Goal: Task Accomplishment & Management: Use online tool/utility

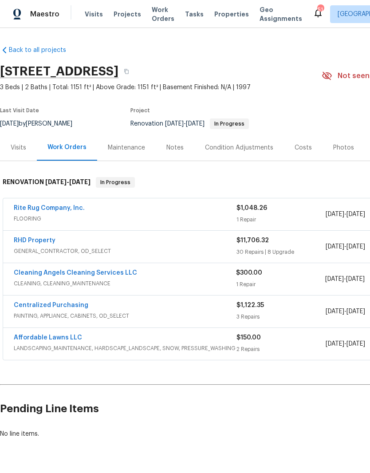
click at [37, 205] on link "Rite Rug Company, Inc." at bounding box center [49, 208] width 71 height 6
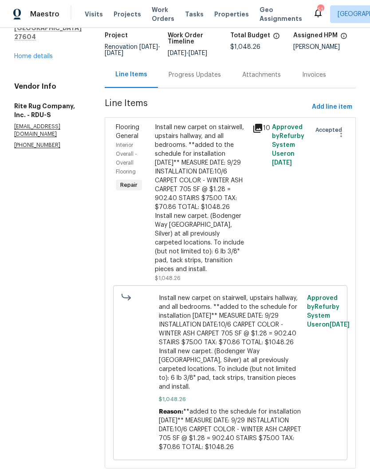
click at [215, 79] on div "Progress Updates" at bounding box center [195, 75] width 52 height 9
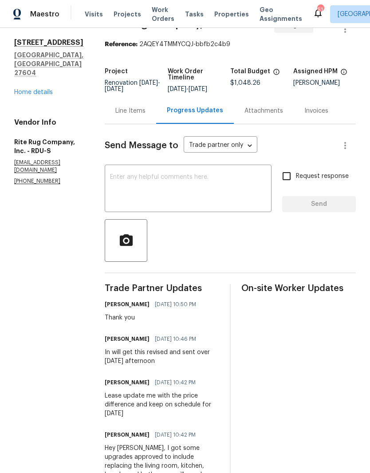
scroll to position [23, 0]
click at [141, 116] on div "Line Items" at bounding box center [130, 111] width 30 height 9
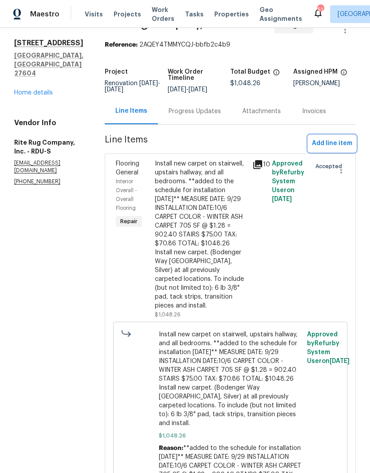
click at [342, 149] on span "Add line item" at bounding box center [332, 143] width 40 height 11
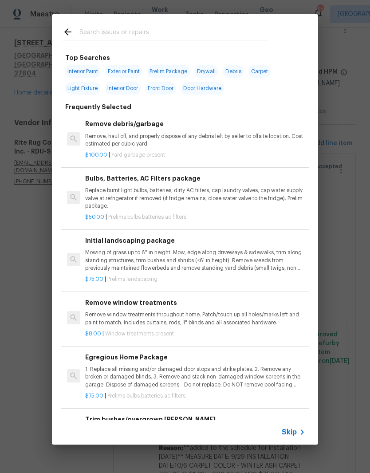
click at [65, 37] on icon at bounding box center [68, 32] width 11 height 11
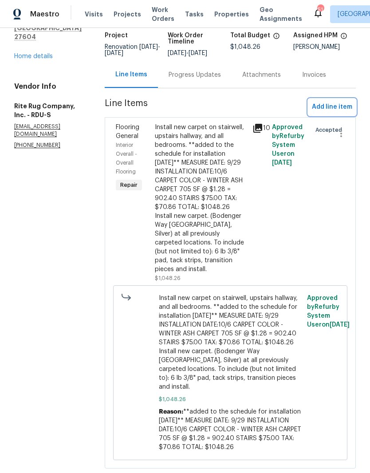
click at [323, 108] on span "Add line item" at bounding box center [332, 107] width 40 height 11
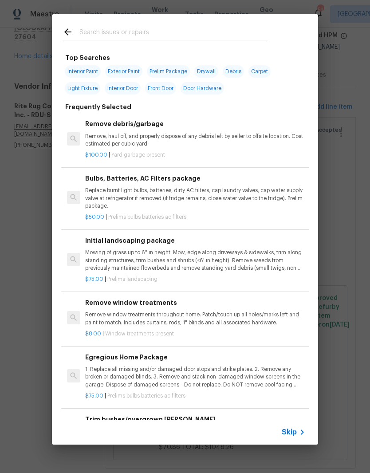
click at [165, 31] on input "text" at bounding box center [173, 33] width 188 height 13
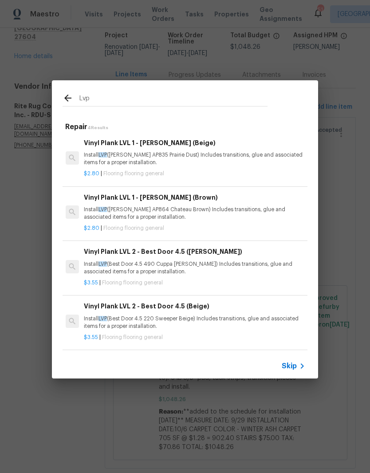
type input "Lvl"
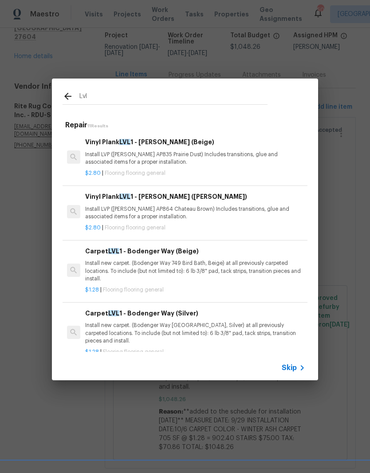
click at [219, 147] on h6 "Vinyl Plank LVL 1 - Knighton (Beige)" at bounding box center [195, 142] width 220 height 10
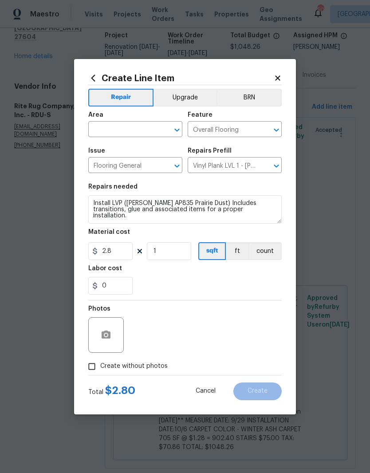
click at [134, 133] on input "text" at bounding box center [122, 130] width 69 height 14
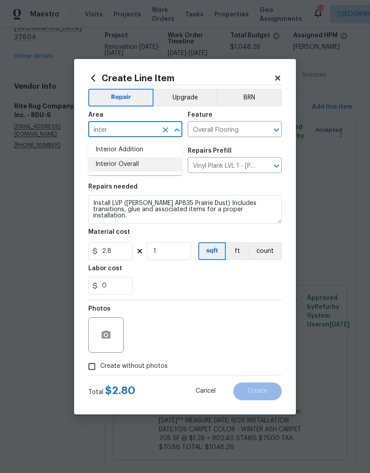
click at [122, 171] on li "Interior Overall" at bounding box center [135, 164] width 94 height 15
type input "Interior Overall"
click at [123, 172] on input "Flooring General" at bounding box center [122, 166] width 69 height 14
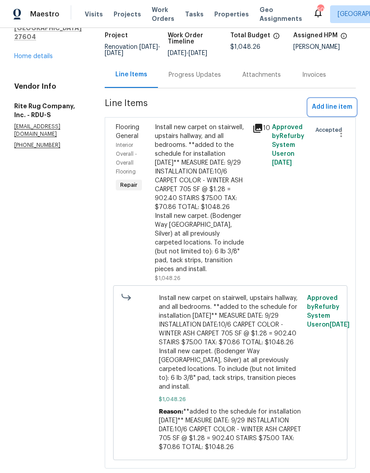
click at [333, 113] on span "Add line item" at bounding box center [332, 107] width 40 height 11
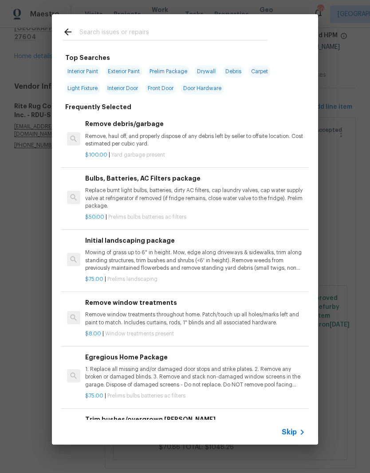
click at [157, 33] on input "text" at bounding box center [173, 33] width 188 height 13
type input "Lvp"
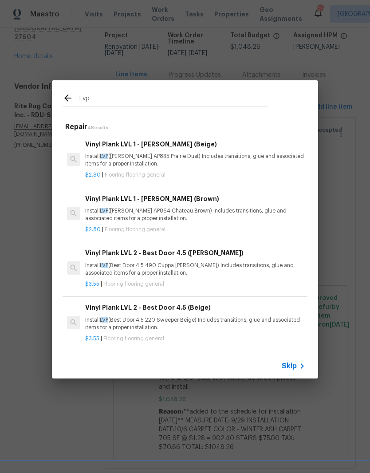
click at [195, 152] on div "Vinyl Plank LVL 1 - Knighton (Beige) Install LVP (Knighton AP835 Prairie Dust) …" at bounding box center [195, 153] width 220 height 29
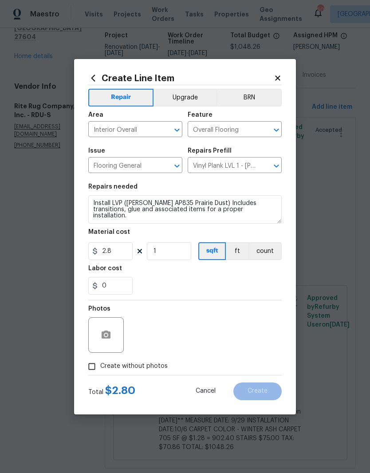
click at [195, 152] on h5 "Repairs Prefill" at bounding box center [210, 151] width 44 height 6
click at [93, 201] on textarea "Install LVP (Knighton AP835 Prairie Dust) Includes transitions, glue and associ…" at bounding box center [185, 209] width 194 height 28
click at [116, 197] on textarea "Install LVP (Knighton AP835 Prairie Dust) Includes transitions, glue and associ…" at bounding box center [185, 209] width 194 height 28
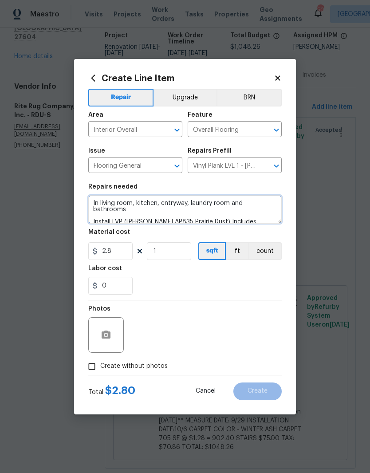
type textarea "In living room, kitchen, entryway, laundry room and bathrooms Install LVP (Knig…"
click at [212, 276] on div "Labor cost" at bounding box center [185, 271] width 194 height 12
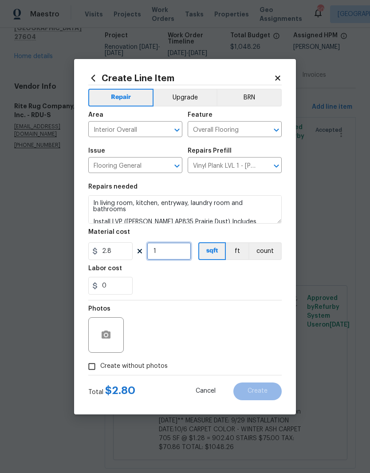
click at [181, 257] on input "1" at bounding box center [169, 251] width 44 height 18
type input "1000"
click at [268, 279] on div "0" at bounding box center [185, 286] width 194 height 18
click at [87, 365] on input "Create without photos" at bounding box center [91, 366] width 17 height 17
checkbox input "true"
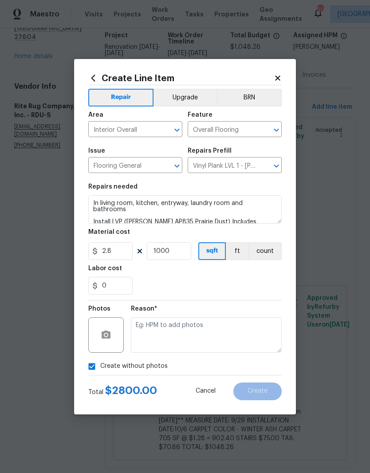
click at [188, 97] on button "Upgrade" at bounding box center [185, 98] width 63 height 18
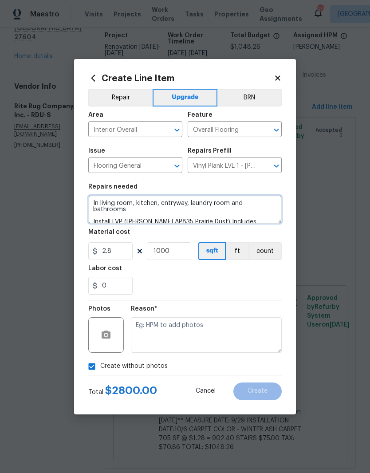
click at [91, 202] on textarea "In living room, kitchen, entryway, laundry room and bathrooms Install LVP (Knig…" at bounding box center [185, 209] width 194 height 28
type textarea "#sala In living room, kitchen, entryway, laundry room and bathrooms Install LVP…"
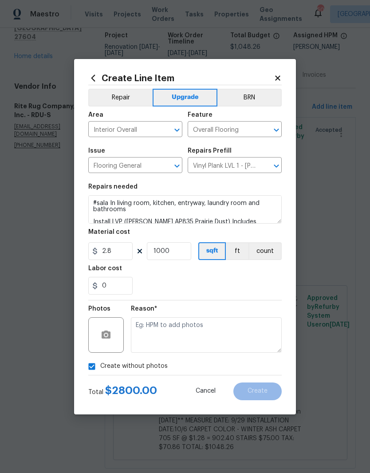
click at [245, 290] on div "0" at bounding box center [185, 286] width 194 height 18
click at [223, 332] on textarea at bounding box center [206, 335] width 151 height 36
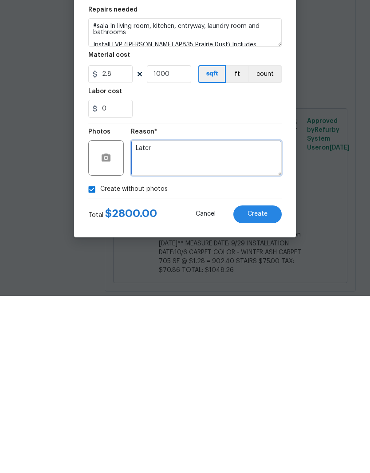
type textarea "Later"
click at [273, 383] on button "Create" at bounding box center [257, 392] width 48 height 18
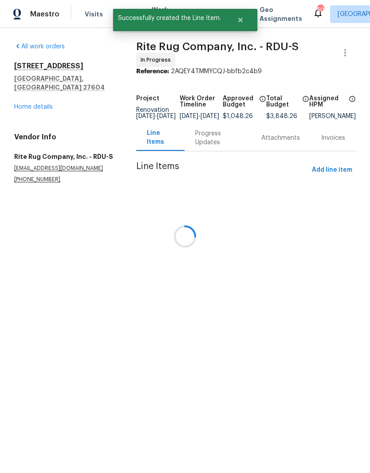
scroll to position [0, 0]
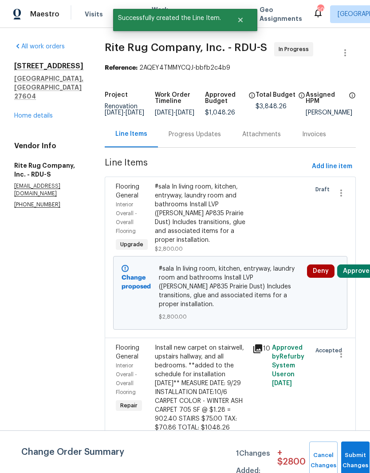
click at [353, 278] on button "Approve" at bounding box center [356, 271] width 38 height 13
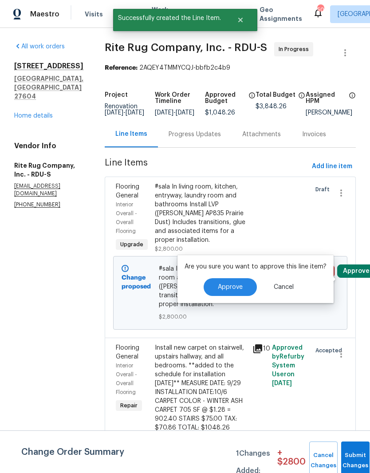
click at [221, 285] on span "Approve" at bounding box center [230, 287] width 25 height 7
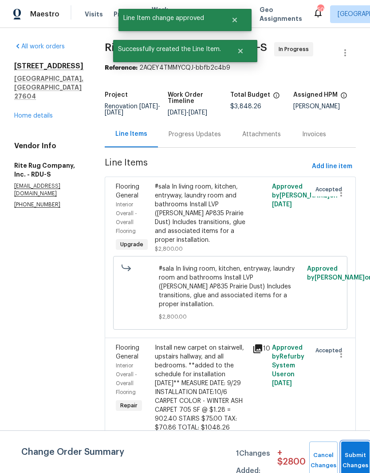
click at [352, 459] on button "Submit Changes" at bounding box center [355, 461] width 28 height 38
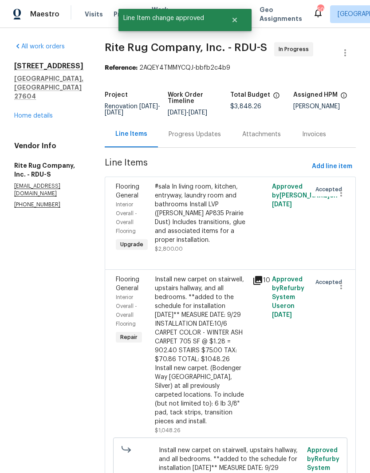
click at [45, 113] on link "Home details" at bounding box center [33, 116] width 39 height 6
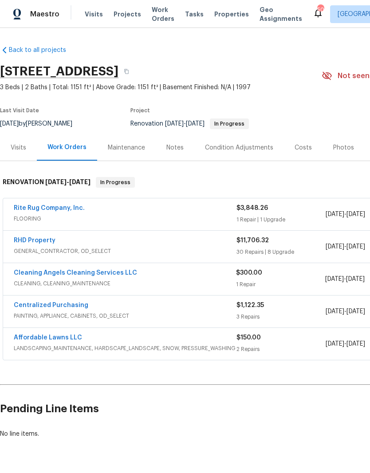
click at [38, 242] on link "RHD Property" at bounding box center [35, 240] width 42 height 6
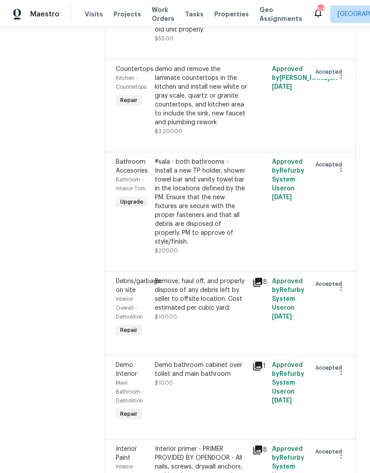
scroll to position [3128, 0]
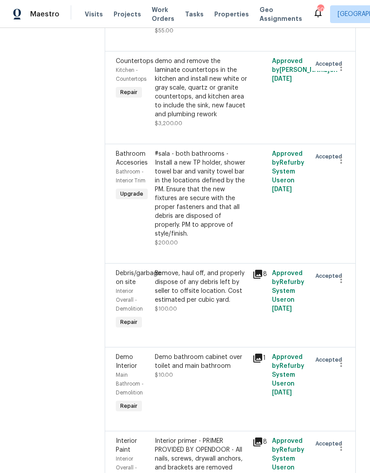
click at [229, 119] on div "demo and remove the laminate countertops in the kitchen and install new white o…" at bounding box center [201, 88] width 92 height 62
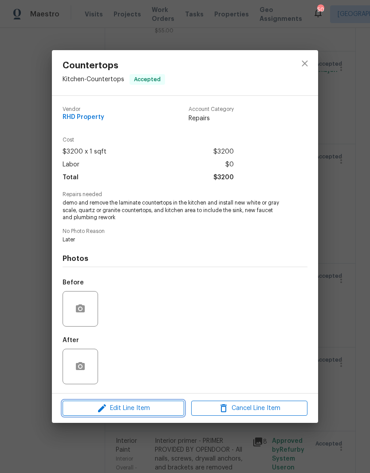
click at [155, 409] on span "Edit Line Item" at bounding box center [123, 408] width 116 height 11
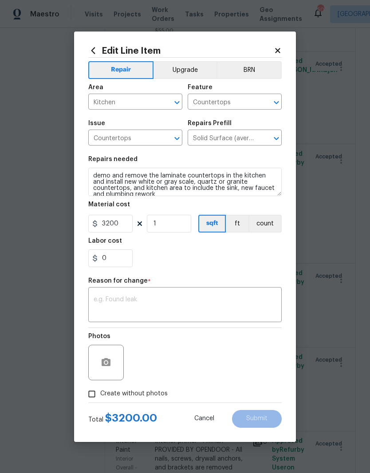
click at [186, 67] on button "Upgrade" at bounding box center [185, 70] width 63 height 18
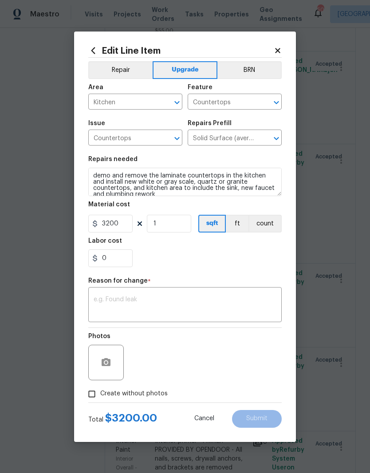
click at [198, 265] on div "0" at bounding box center [185, 258] width 194 height 18
click at [170, 303] on textarea at bounding box center [185, 306] width 183 height 19
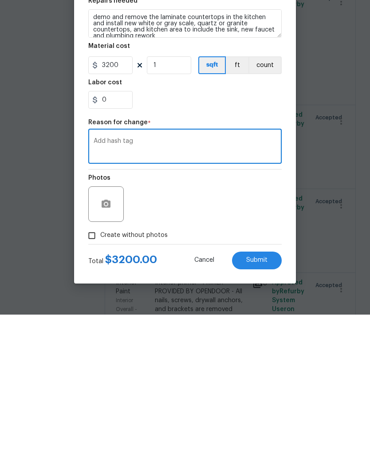
type textarea "Add hash tag"
click at [197, 249] on div "0" at bounding box center [185, 258] width 194 height 18
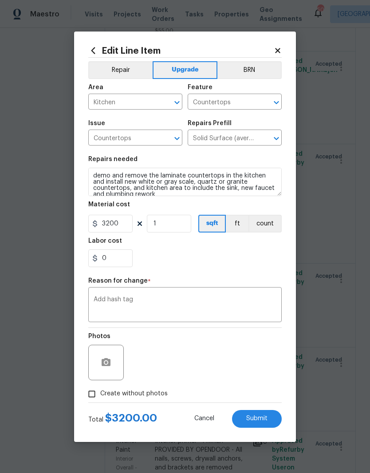
click at [89, 392] on input "Create without photos" at bounding box center [91, 394] width 17 height 17
checkbox input "true"
click at [162, 267] on div "0" at bounding box center [185, 258] width 194 height 18
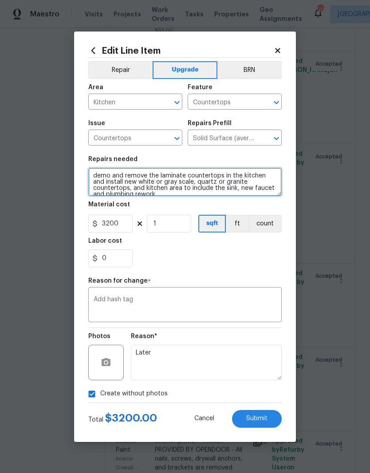
click at [93, 170] on textarea "demo and remove the laminate countertops in the kitchen and install new white o…" at bounding box center [185, 182] width 194 height 28
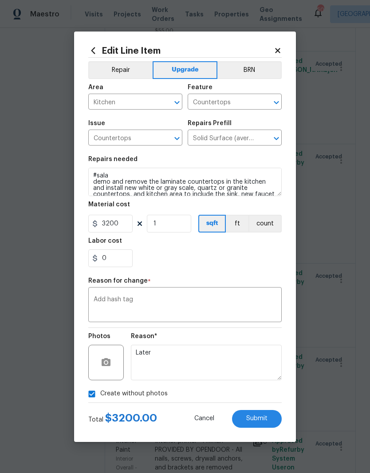
click at [251, 260] on div "0" at bounding box center [185, 258] width 194 height 18
click at [266, 417] on span "Submit" at bounding box center [256, 418] width 21 height 7
type textarea "demo and remove the laminate countertops in the kitchen and install new white o…"
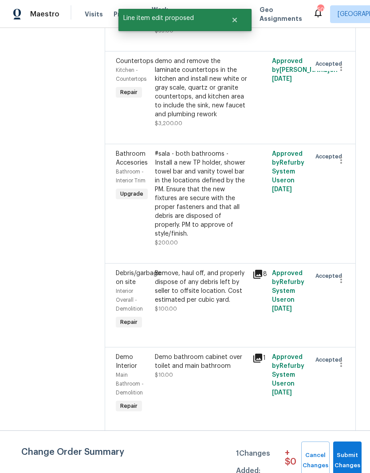
scroll to position [0, 0]
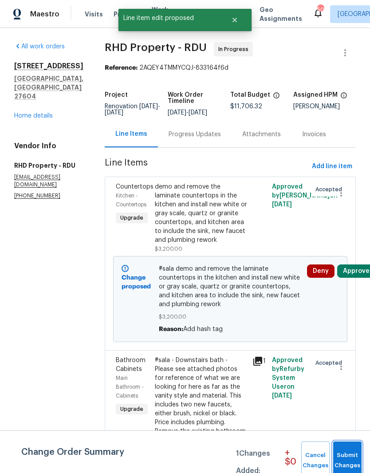
click at [349, 450] on button "Submit Changes" at bounding box center [347, 461] width 28 height 38
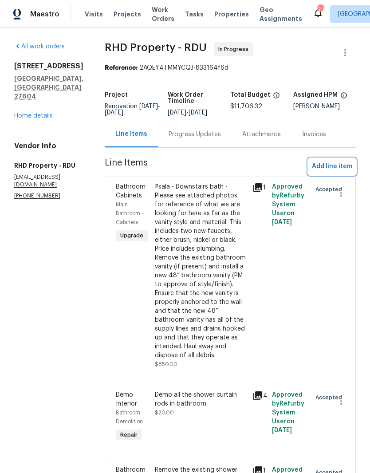
click at [338, 170] on span "Add line item" at bounding box center [332, 166] width 40 height 11
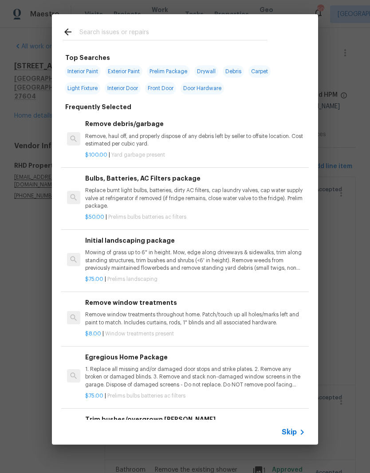
click at [168, 22] on div at bounding box center [165, 31] width 226 height 35
click at [99, 36] on input "text" at bounding box center [173, 33] width 188 height 13
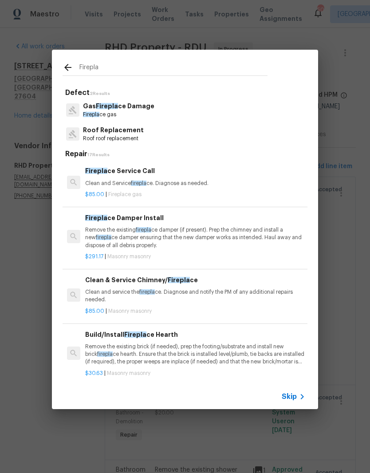
type input "Fireplace"
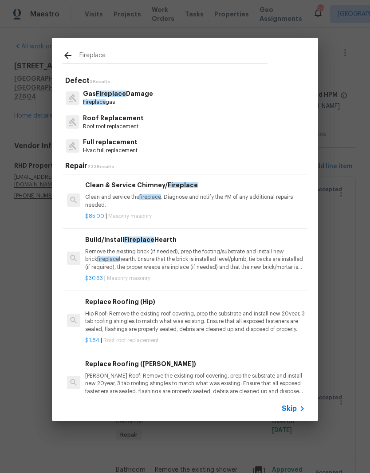
scroll to position [106, 0]
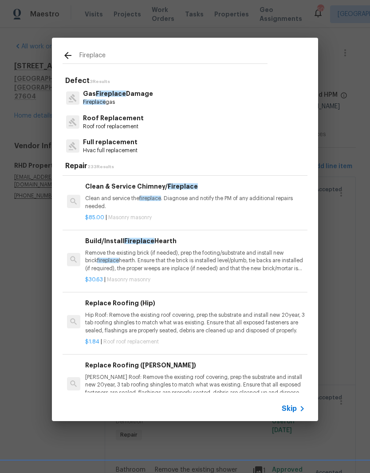
click at [233, 264] on p "Remove the existing brick (if needed), prep the footing/substrate and install n…" at bounding box center [195, 260] width 220 height 23
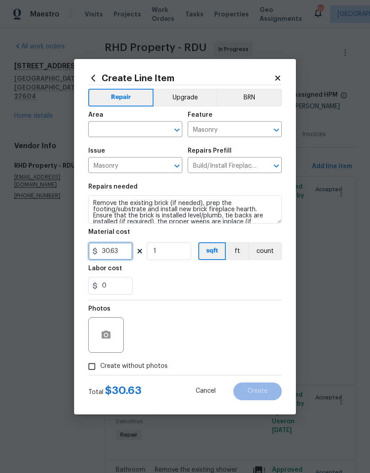
click at [132, 248] on input "30.63" at bounding box center [110, 251] width 44 height 18
type input "800"
click at [220, 276] on div "Labor cost" at bounding box center [185, 271] width 194 height 12
click at [115, 129] on input "text" at bounding box center [122, 130] width 69 height 14
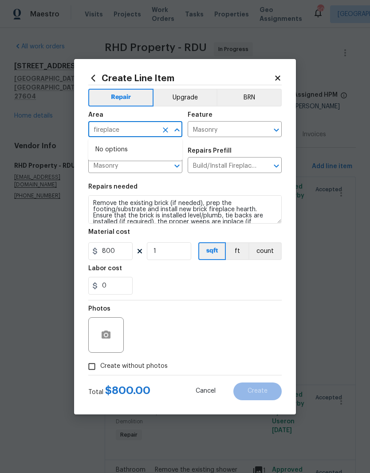
type input "fireplace"
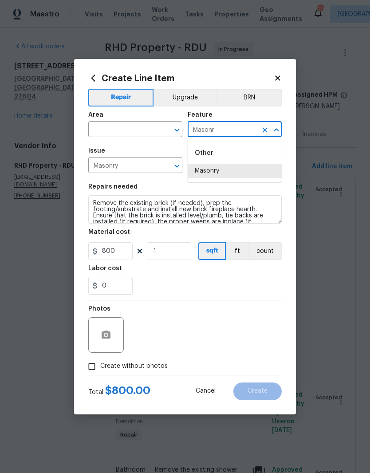
type input "Mason"
click at [265, 127] on icon "Clear" at bounding box center [265, 130] width 9 height 9
click at [213, 166] on li "Fireplace" at bounding box center [235, 171] width 94 height 15
type input "Fireplace"
click at [213, 166] on input "Build/Install Fireplace Hearth $30.63" at bounding box center [222, 166] width 69 height 14
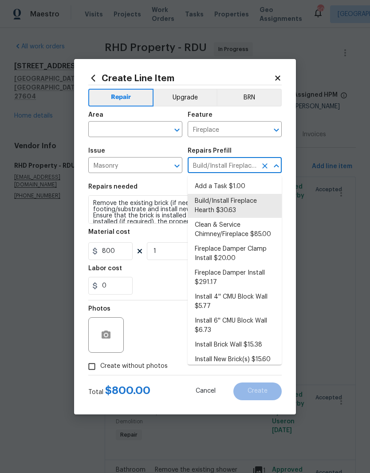
click at [121, 129] on input "text" at bounding box center [122, 130] width 69 height 14
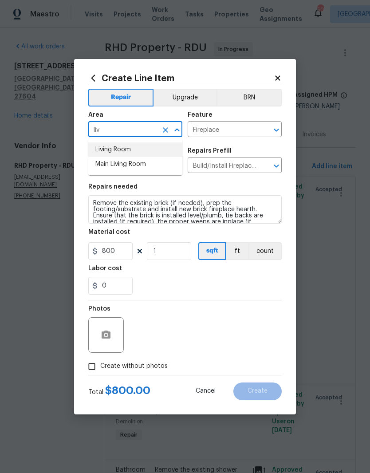
click at [130, 146] on li "Living Room" at bounding box center [135, 149] width 94 height 15
type input "Living Room"
click at [211, 280] on div "0" at bounding box center [185, 286] width 194 height 18
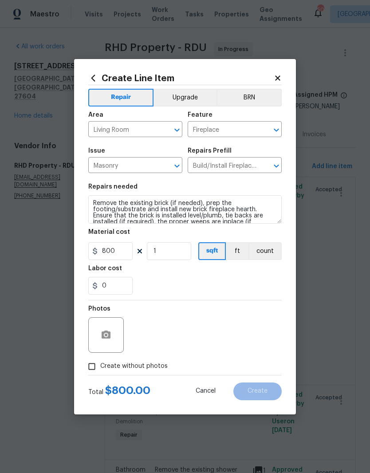
click at [166, 164] on icon "Clear" at bounding box center [165, 166] width 9 height 9
click at [147, 162] on input "text" at bounding box center [122, 166] width 69 height 14
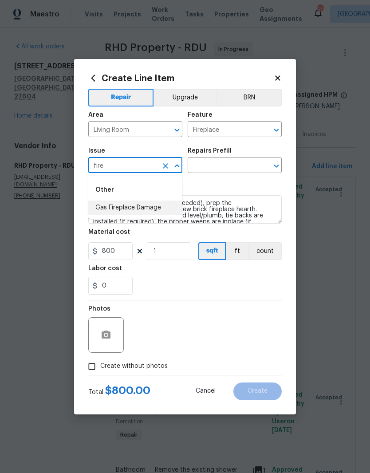
click at [135, 205] on li "Gas Fireplace Damage" at bounding box center [135, 208] width 94 height 15
click at [223, 166] on input "text" at bounding box center [222, 166] width 69 height 14
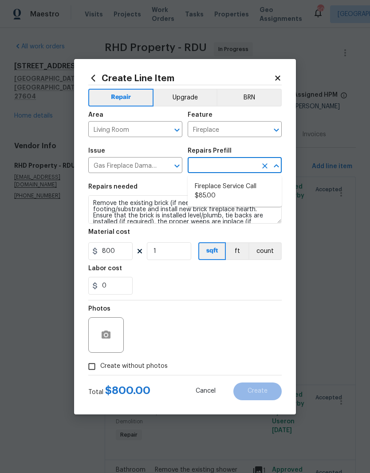
click at [182, 167] on icon "Open" at bounding box center [177, 166] width 11 height 11
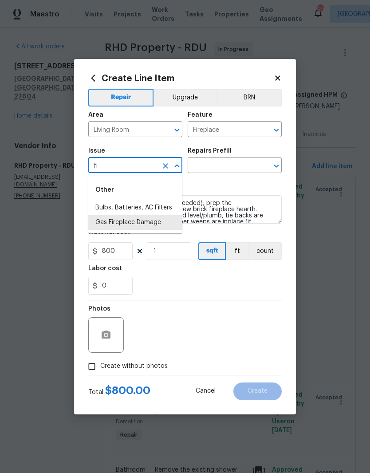
type input "f"
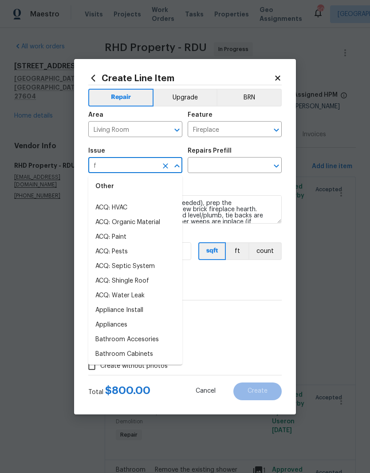
scroll to position [0, 0]
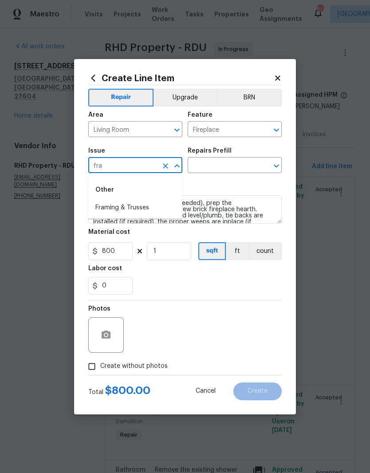
click at [119, 211] on li "Framing & Trusses" at bounding box center [135, 208] width 94 height 15
type input "Framing & Trusses"
click at [169, 166] on icon "Clear" at bounding box center [165, 166] width 9 height 9
click at [146, 167] on input "text" at bounding box center [122, 166] width 69 height 14
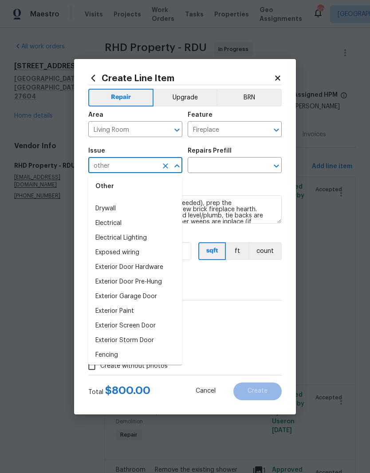
scroll to position [447, 0]
click at [116, 216] on li "Drywall" at bounding box center [135, 209] width 94 height 15
type input "Drywall"
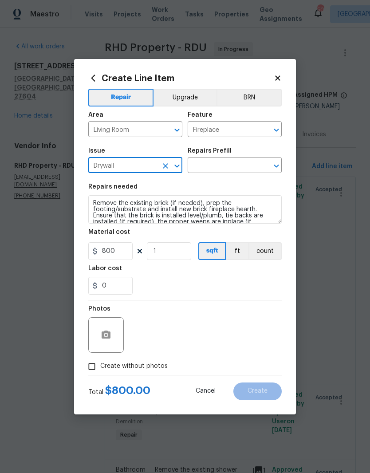
click at [229, 166] on input "text" at bounding box center [222, 166] width 69 height 14
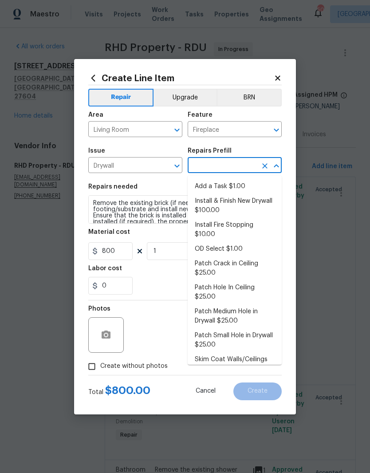
click at [236, 189] on li "Add a Task $1.00" at bounding box center [235, 186] width 94 height 15
type input "Add a Task $1.00"
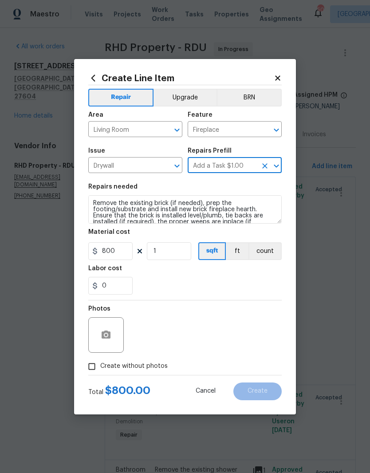
type input "Walls and Ceiling"
type textarea "HPM to detail"
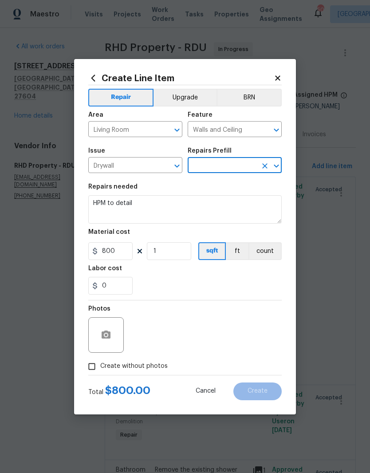
type input "Add a Task $1.00"
type input "1"
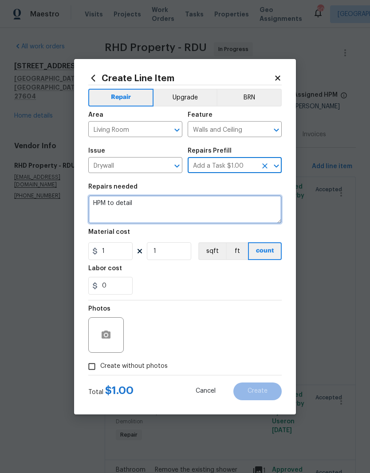
click at [205, 219] on textarea "HPM to detail" at bounding box center [185, 209] width 194 height 28
type textarea "H"
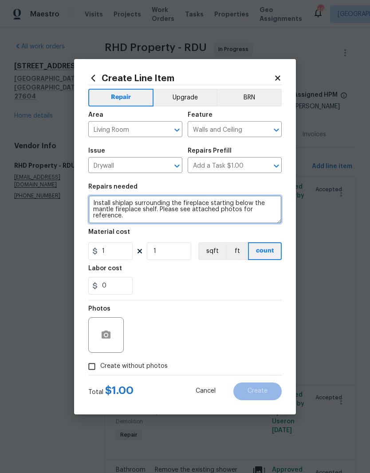
type textarea "Install shiplap surrounding the fireplace starting below the mantle fireplace s…"
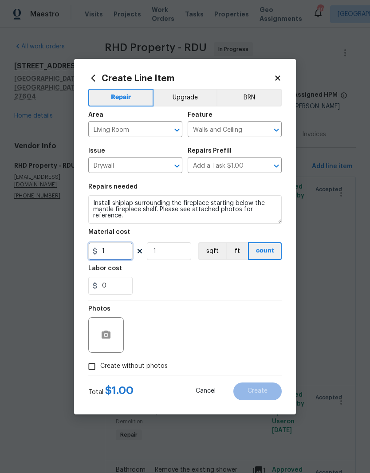
click at [111, 254] on input "1" at bounding box center [110, 251] width 44 height 18
type input "800"
click at [153, 275] on div "Labor cost" at bounding box center [185, 271] width 194 height 12
click at [86, 364] on input "Create without photos" at bounding box center [91, 366] width 17 height 17
checkbox input "true"
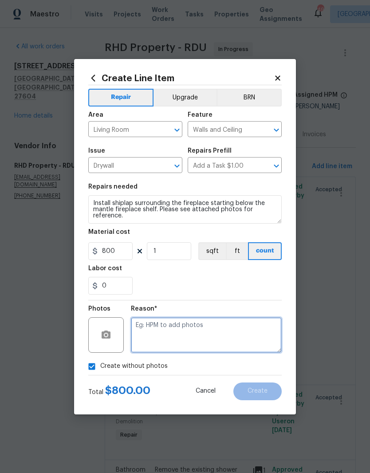
click at [144, 339] on textarea at bounding box center [206, 335] width 151 height 36
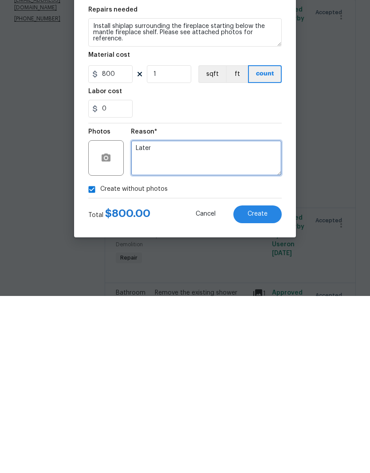
type textarea "Later"
click at [266, 388] on span "Create" at bounding box center [258, 391] width 20 height 7
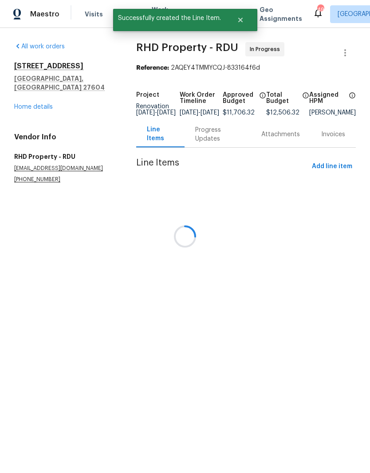
scroll to position [0, 0]
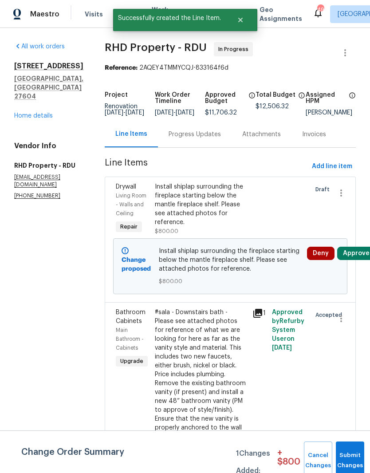
click at [261, 224] on div at bounding box center [260, 209] width 20 height 59
click at [358, 260] on button "Approve" at bounding box center [356, 253] width 38 height 13
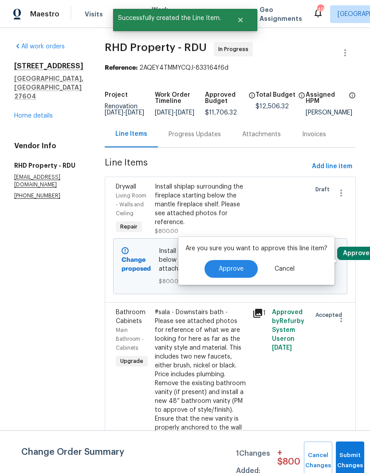
click at [238, 268] on span "Approve" at bounding box center [231, 269] width 25 height 7
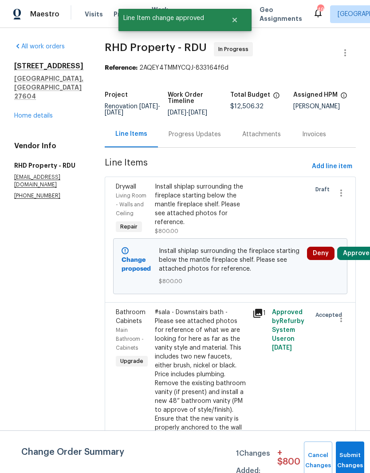
click at [221, 210] on div "Install shiplap surrounding the fireplace starting below the mantle fireplace s…" at bounding box center [201, 204] width 92 height 44
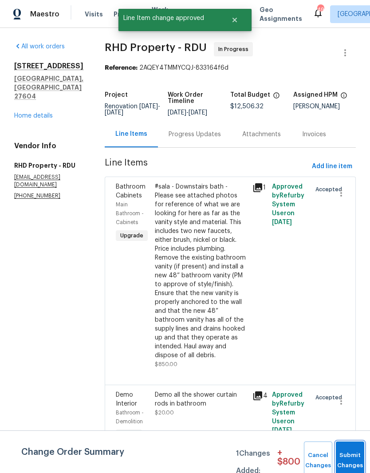
click at [349, 455] on button "Submit Changes" at bounding box center [350, 461] width 28 height 38
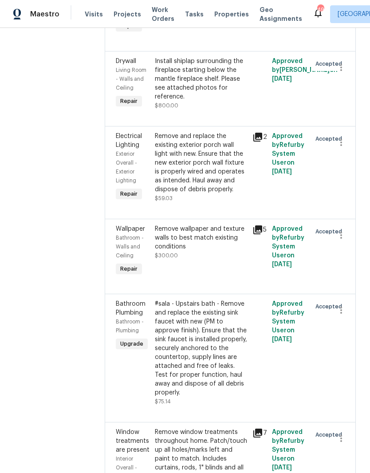
scroll to position [2463, 0]
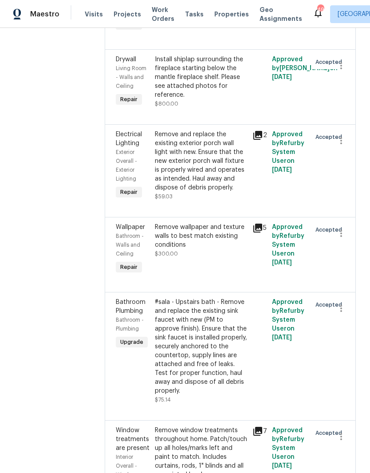
click at [229, 99] on div "Install shiplap surrounding the fireplace starting below the mantle fireplace s…" at bounding box center [201, 77] width 92 height 44
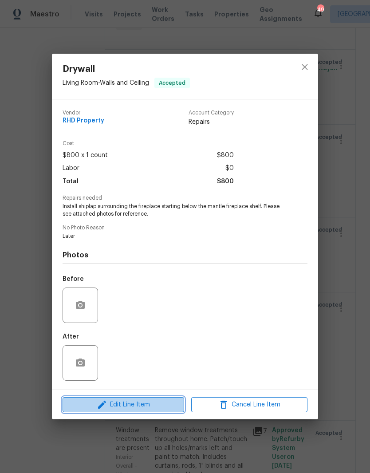
click at [135, 409] on span "Edit Line Item" at bounding box center [123, 404] width 116 height 11
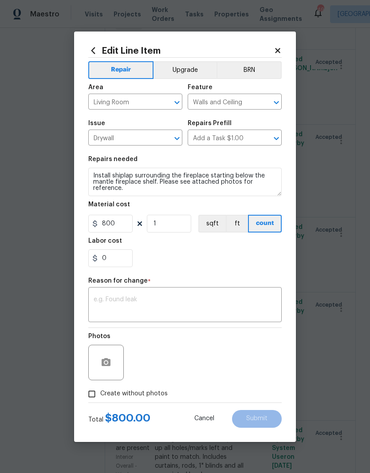
click at [154, 304] on textarea at bounding box center [185, 306] width 183 height 19
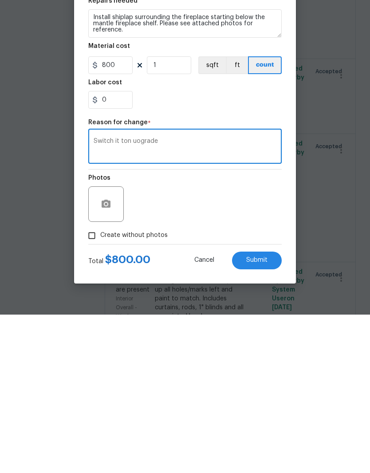
click at [191, 328] on div "Photos" at bounding box center [185, 357] width 194 height 58
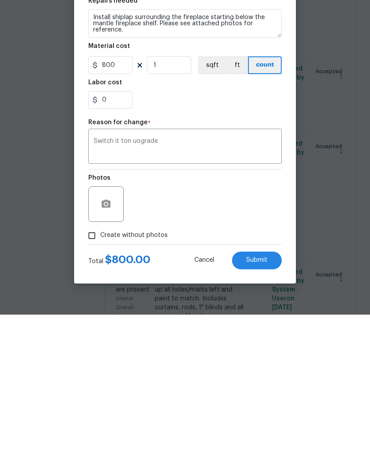
scroll to position [36, 0]
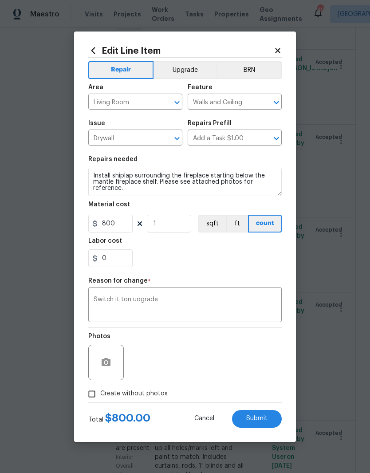
click at [212, 308] on textarea "Switch it ton uograde" at bounding box center [185, 306] width 183 height 19
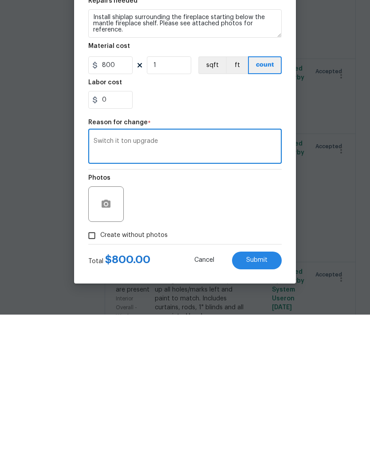
type textarea "Switch it ton upgrade"
click at [92, 386] on input "Create without photos" at bounding box center [91, 394] width 17 height 17
checkbox input "true"
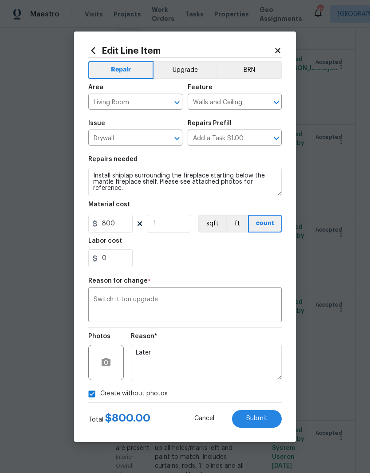
click at [198, 69] on button "Upgrade" at bounding box center [185, 70] width 63 height 18
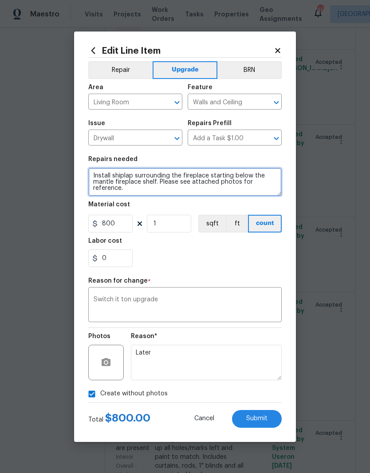
click at [94, 174] on textarea "Install shiplap surrounding the fireplace starting below the mantle fireplace s…" at bounding box center [185, 182] width 194 height 28
click at [98, 176] on textarea "Install shiplap surrounding the fireplace starting below the mantle fireplace s…" at bounding box center [185, 182] width 194 height 28
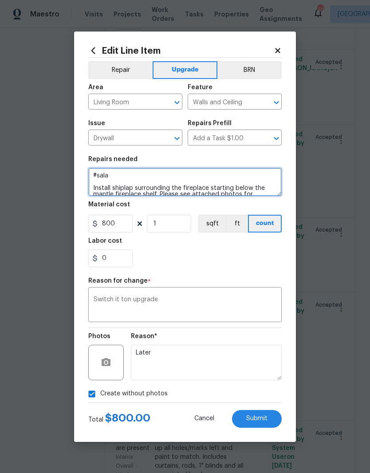
click at [95, 189] on textarea "#sala Install shiplap surrounding the fireplace starting below the mantle firep…" at bounding box center [185, 182] width 194 height 28
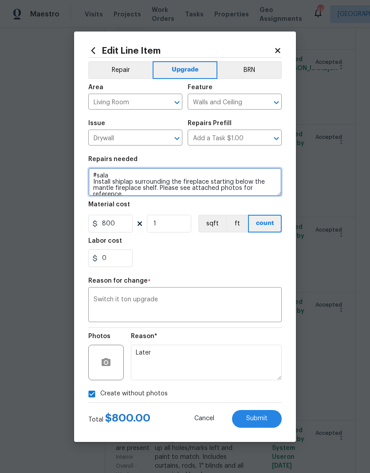
type textarea "#sala Install shiplap surrounding the fireplace starting below the mantle firep…"
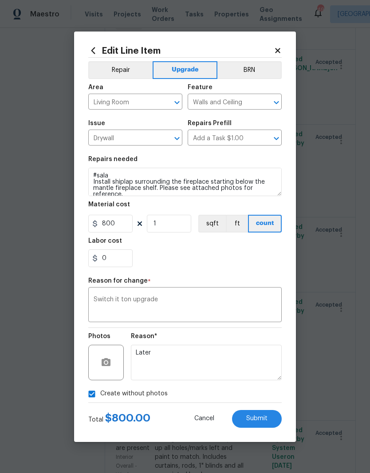
click at [206, 248] on div "Labor cost" at bounding box center [185, 244] width 194 height 12
click at [258, 421] on span "Submit" at bounding box center [256, 418] width 21 height 7
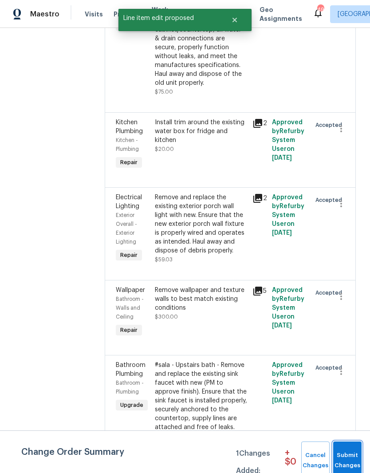
click at [349, 451] on button "Submit Changes" at bounding box center [347, 461] width 28 height 38
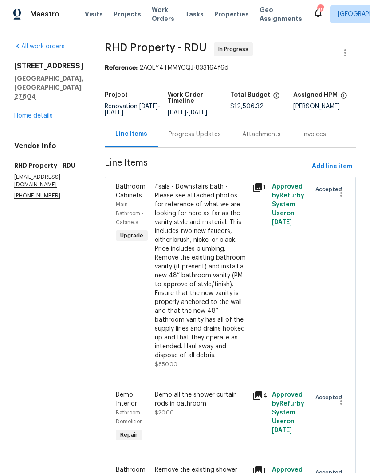
scroll to position [0, 0]
click at [44, 113] on link "Home details" at bounding box center [33, 116] width 39 height 6
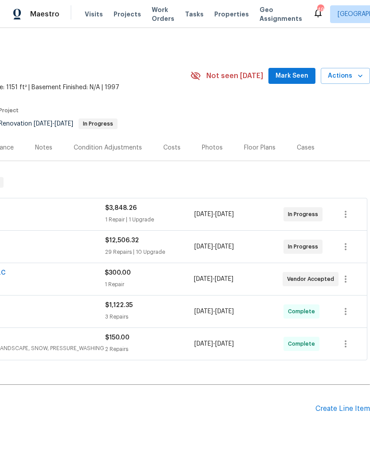
scroll to position [0, 131]
click at [335, 405] on div "Create Line Item" at bounding box center [343, 409] width 55 height 8
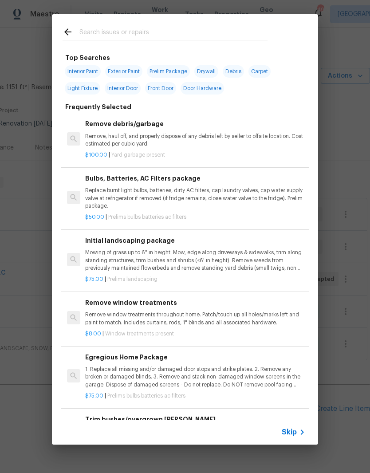
click at [187, 30] on input "text" at bounding box center [173, 33] width 188 height 13
type input "Glass"
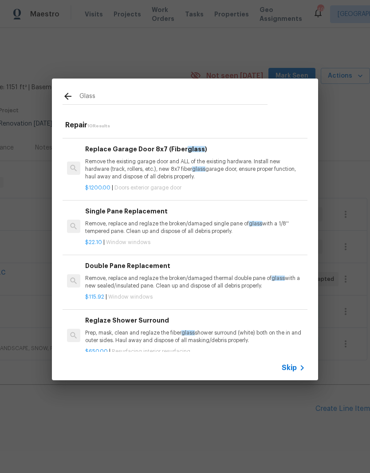
scroll to position [136, 0]
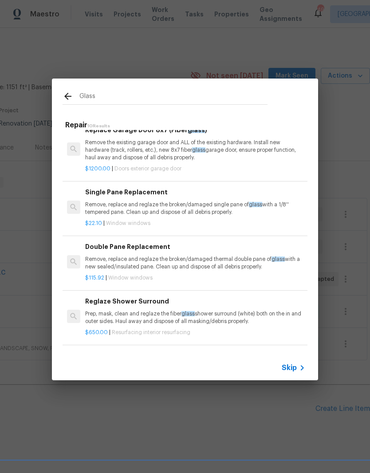
click at [206, 201] on p "Remove, replace and reglaze the broken/damaged single pane of glass with a 1/8'…" at bounding box center [195, 208] width 220 height 15
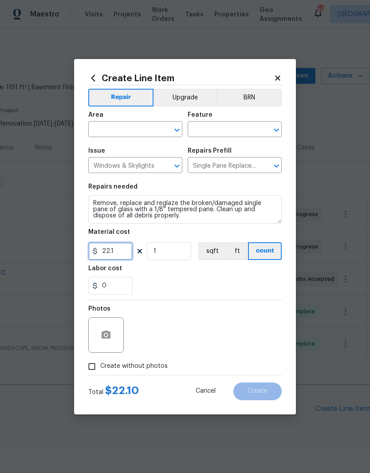
click at [132, 253] on input "22.1" at bounding box center [110, 251] width 44 height 18
type input "450"
click at [247, 271] on div "Labor cost" at bounding box center [185, 271] width 194 height 12
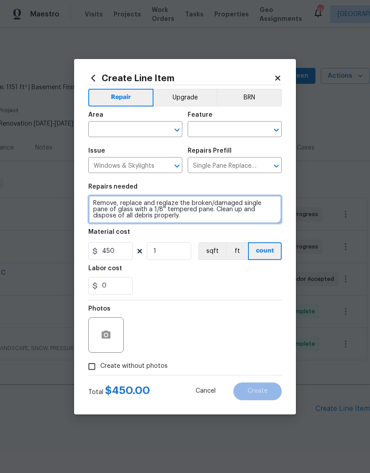
click at [151, 216] on textarea "Remove, replace and reglaze the broken/damaged single pane of glass with a 1/8'…" at bounding box center [185, 209] width 194 height 28
click at [95, 205] on textarea "Remove, replace and reglaze the broken/damaged single pane of glass with a 1/8'…" at bounding box center [185, 209] width 194 height 28
click at [97, 201] on textarea "Remove, replace and reglaze the broken/damaged single pane of glass with a 1/8'…" at bounding box center [185, 209] width 194 height 28
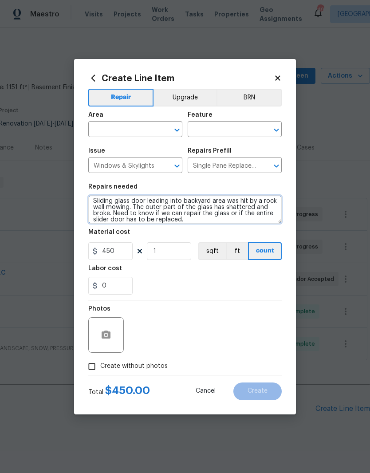
type textarea "Sliding glass door leading into backyard area was hit by a rock wall mowing. Th…"
click at [246, 275] on div "Labor cost" at bounding box center [185, 271] width 194 height 12
click at [145, 128] on input "text" at bounding box center [122, 130] width 69 height 14
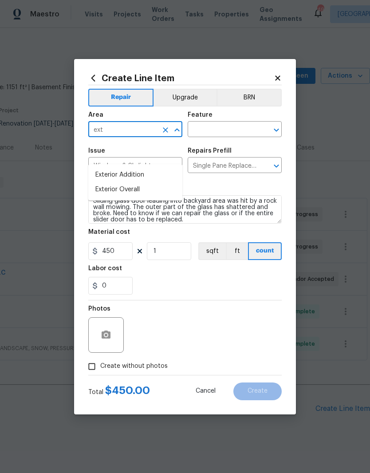
click at [136, 182] on li "Exterior Overall" at bounding box center [135, 189] width 94 height 15
type input "Exterior Overall"
click at [220, 127] on input "text" at bounding box center [222, 130] width 69 height 14
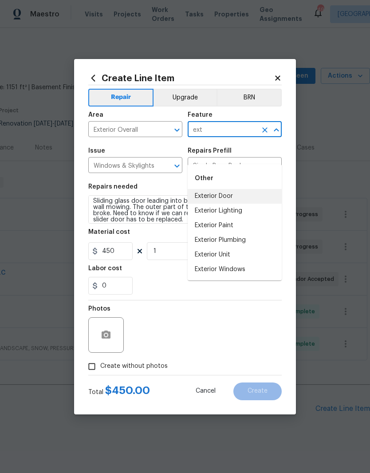
click at [233, 189] on li "Exterior Door" at bounding box center [235, 196] width 94 height 15
type input "Exterior Door"
click at [233, 170] on input "Single Pane Replacement $22.10" at bounding box center [222, 166] width 69 height 14
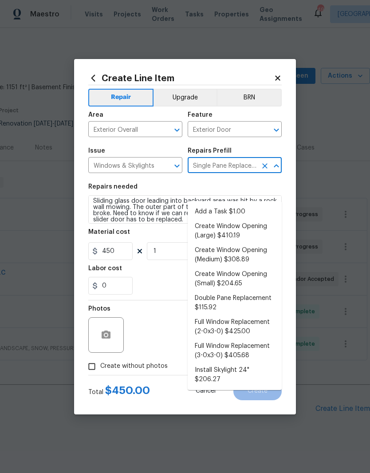
click at [173, 181] on section "Repairs needed Sliding glass door leading into backyard area was hit by a rock …" at bounding box center [185, 239] width 194 height 122
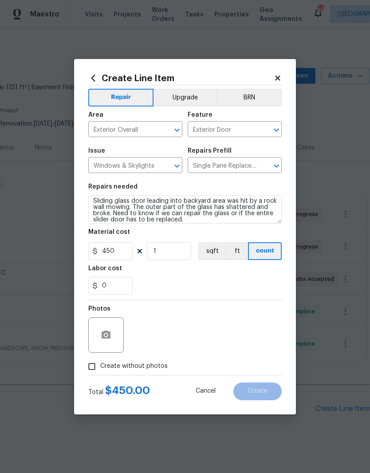
click at [99, 359] on input "Create without photos" at bounding box center [91, 366] width 17 height 17
checkbox input "true"
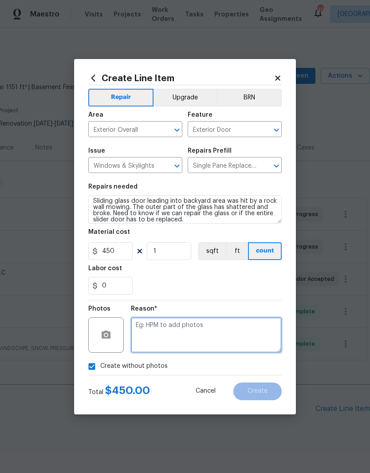
click at [160, 327] on textarea at bounding box center [206, 335] width 151 height 36
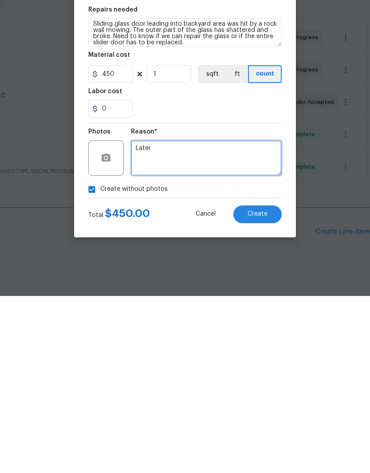
type textarea "Later"
click at [258, 383] on button "Create" at bounding box center [257, 392] width 48 height 18
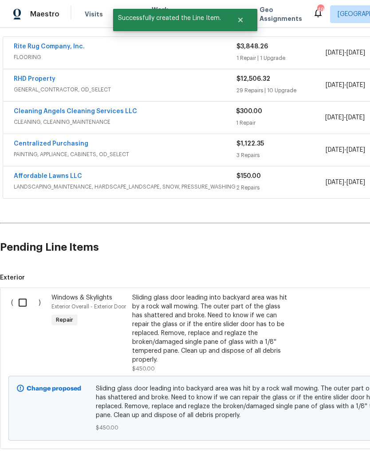
scroll to position [162, 0]
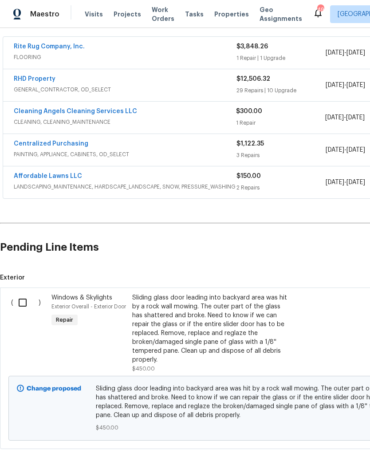
click at [24, 293] on input "checkbox" at bounding box center [25, 302] width 25 height 19
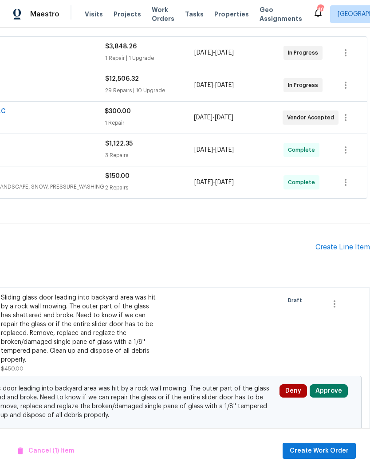
scroll to position [162, 131]
click at [334, 384] on button "Approve" at bounding box center [329, 390] width 38 height 13
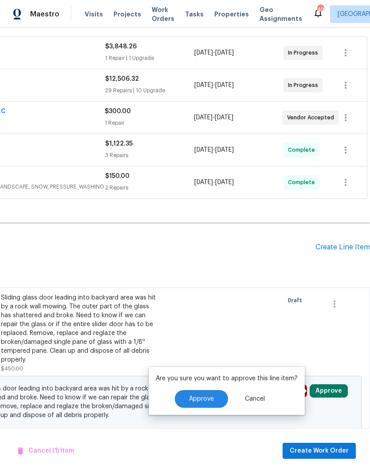
click at [210, 390] on button "Approve" at bounding box center [201, 399] width 53 height 18
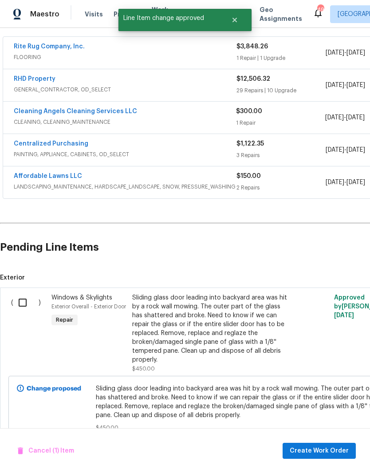
scroll to position [162, 0]
click at [19, 293] on input "checkbox" at bounding box center [25, 302] width 25 height 19
checkbox input "true"
click at [336, 443] on button "Create Work Order" at bounding box center [319, 451] width 73 height 16
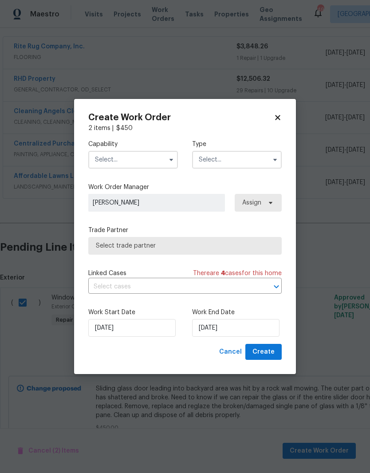
click at [137, 157] on input "text" at bounding box center [133, 160] width 90 height 18
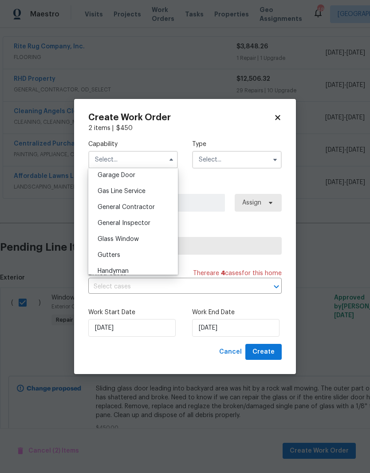
scroll to position [405, 0]
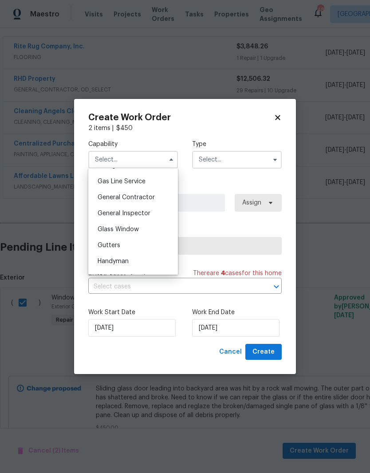
click at [139, 232] on div "Glass Window" at bounding box center [133, 229] width 85 height 16
type input "Glass Window"
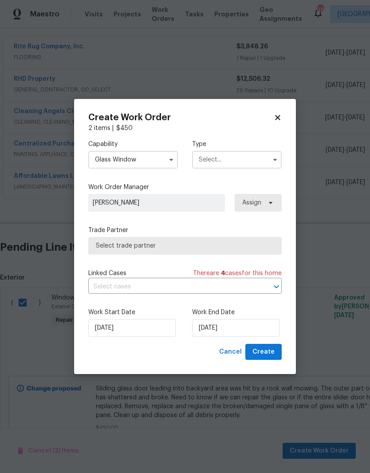
click at [227, 165] on input "text" at bounding box center [237, 160] width 90 height 18
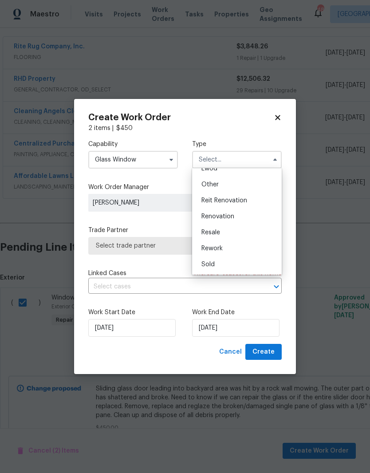
scroll to position [106, 0]
click at [239, 217] on div "Renovation" at bounding box center [236, 217] width 85 height 16
type input "Renovation"
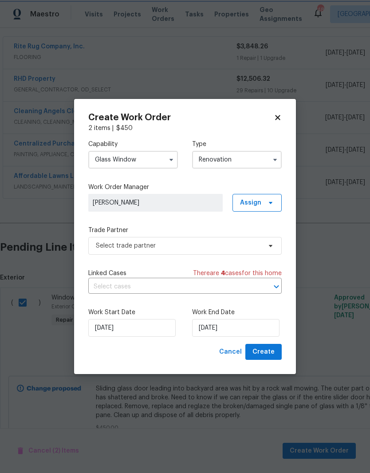
scroll to position [0, 0]
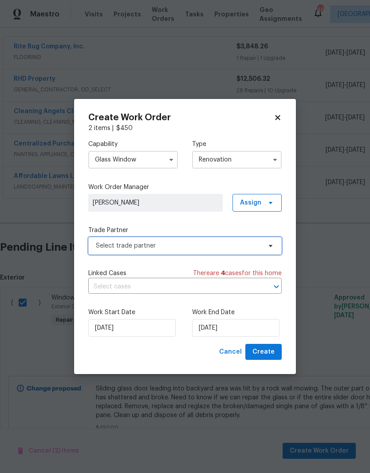
click at [237, 247] on span "Select trade partner" at bounding box center [179, 245] width 166 height 9
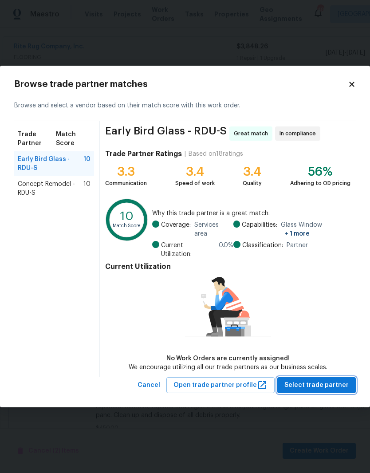
click at [320, 380] on span "Select trade partner" at bounding box center [317, 385] width 64 height 11
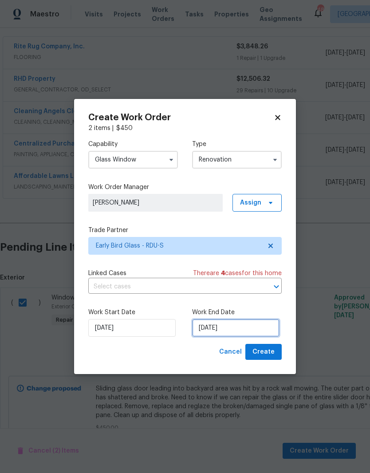
click at [217, 329] on input "[DATE]" at bounding box center [235, 328] width 87 height 18
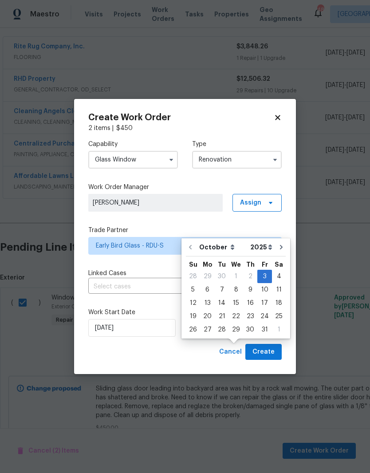
scroll to position [29, 0]
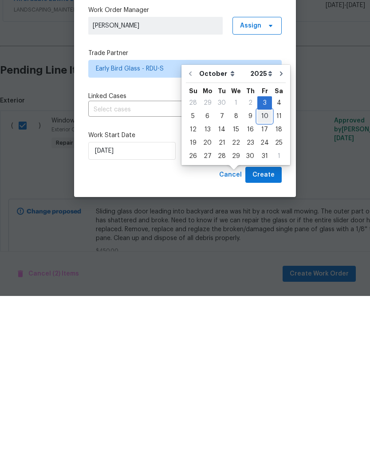
click at [262, 287] on div "10" at bounding box center [264, 293] width 15 height 12
type input "[DATE]"
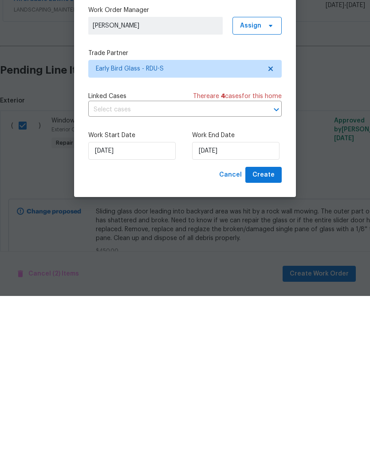
scroll to position [36, 0]
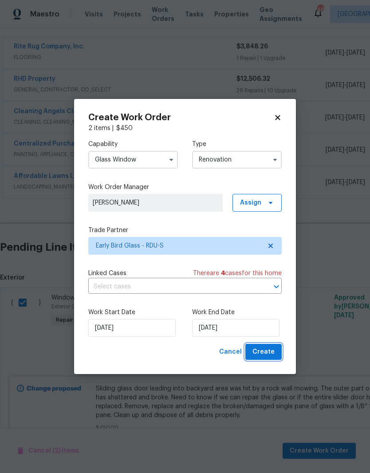
click at [269, 351] on span "Create" at bounding box center [264, 352] width 22 height 11
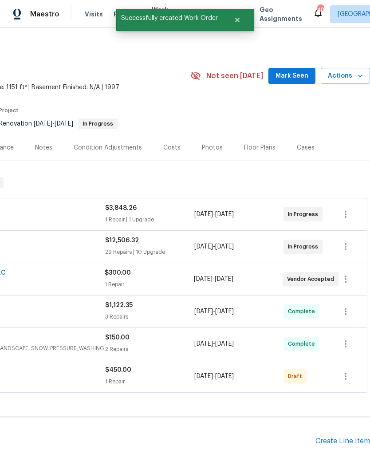
scroll to position [0, 131]
click at [352, 366] on button "button" at bounding box center [345, 376] width 21 height 21
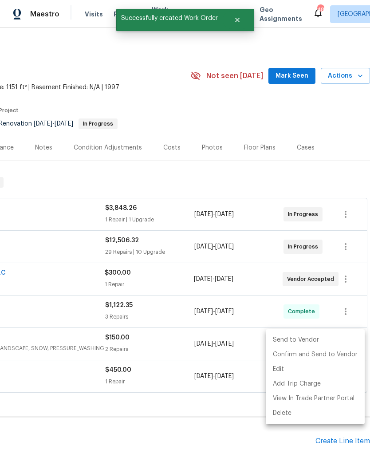
click at [318, 338] on li "Send to Vendor" at bounding box center [315, 340] width 99 height 15
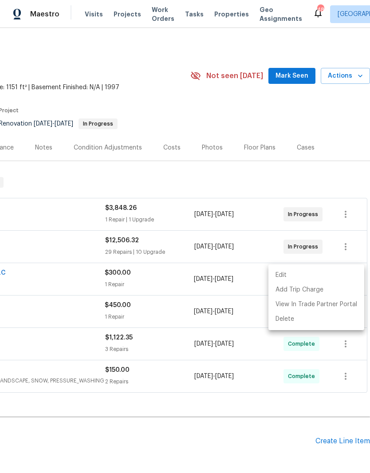
click at [235, 378] on div at bounding box center [185, 236] width 370 height 473
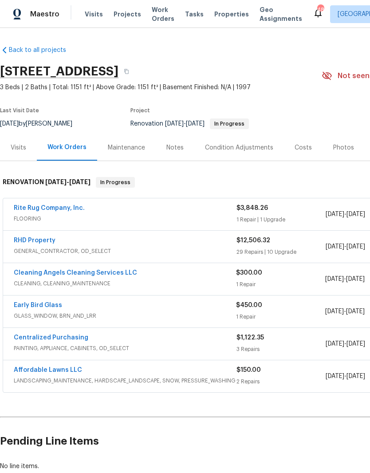
scroll to position [0, 0]
click at [45, 302] on link "Early Bird Glass" at bounding box center [38, 305] width 48 height 6
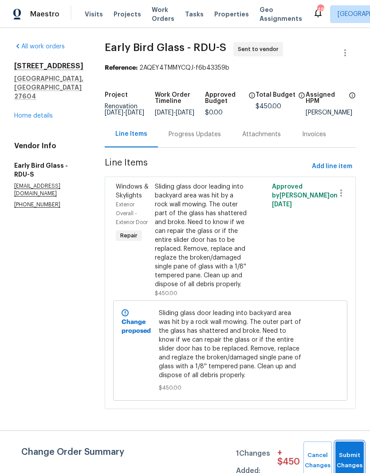
click at [353, 451] on button "Submit Changes" at bounding box center [350, 461] width 28 height 38
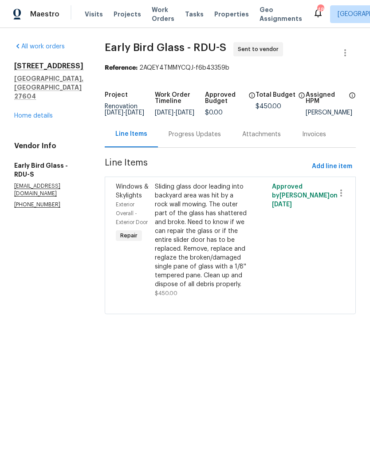
click at [207, 135] on div "Progress Updates" at bounding box center [195, 134] width 74 height 26
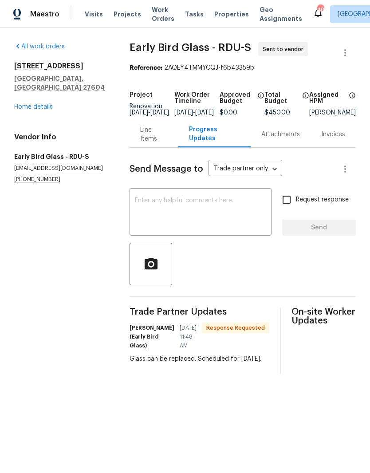
click at [164, 374] on div "Trade Partner Updates Sarah Abdullah (Early Bird Glass) 10/03/2025 11:48 AM Res…" at bounding box center [200, 341] width 140 height 67
click at [189, 217] on textarea at bounding box center [200, 213] width 131 height 31
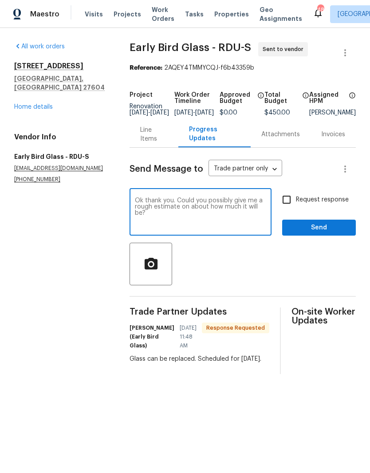
type textarea "Ok thank you. Could you possibly give me a rough estimate on about how much it …"
click at [296, 207] on input "Request response" at bounding box center [286, 199] width 19 height 19
checkbox input "true"
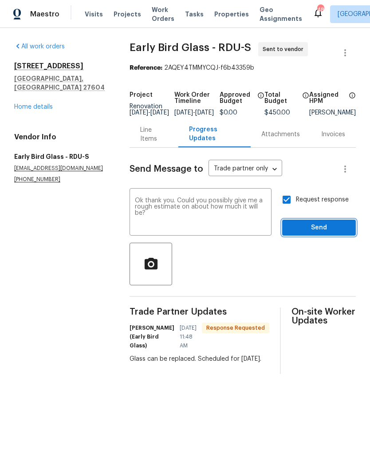
click at [308, 236] on button "Send" at bounding box center [319, 228] width 74 height 16
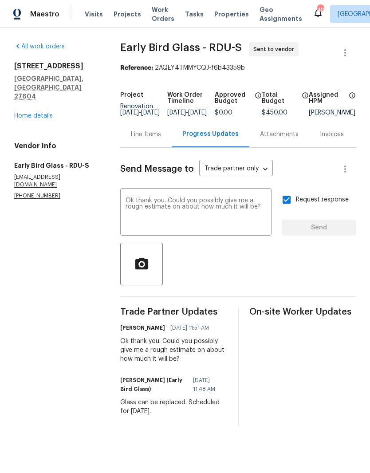
click at [31, 113] on link "Home details" at bounding box center [33, 116] width 39 height 6
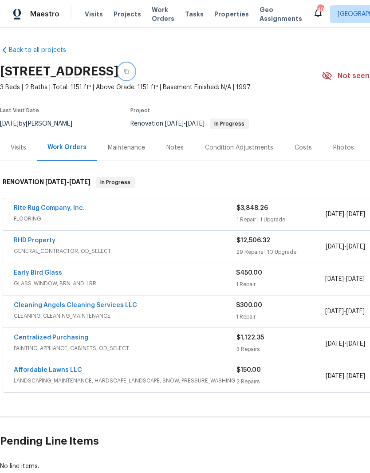
click at [134, 68] on button "button" at bounding box center [127, 71] width 16 height 16
click at [28, 242] on link "RHD Property" at bounding box center [35, 240] width 42 height 6
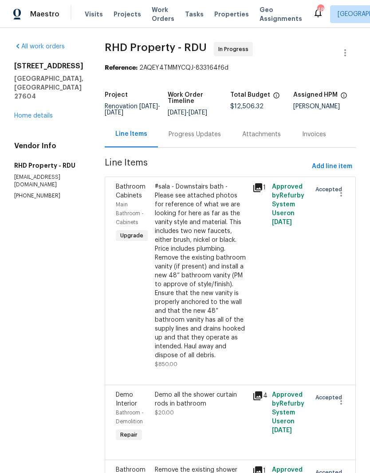
click at [205, 139] on div "Progress Updates" at bounding box center [195, 134] width 52 height 9
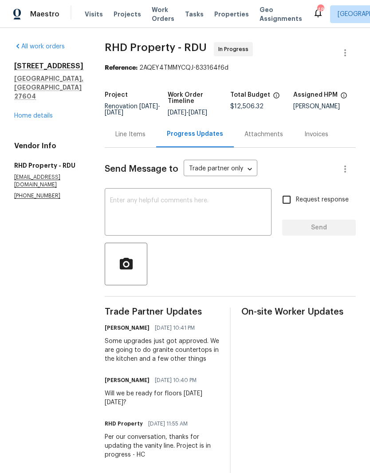
click at [154, 135] on div "Line Items" at bounding box center [130, 134] width 51 height 26
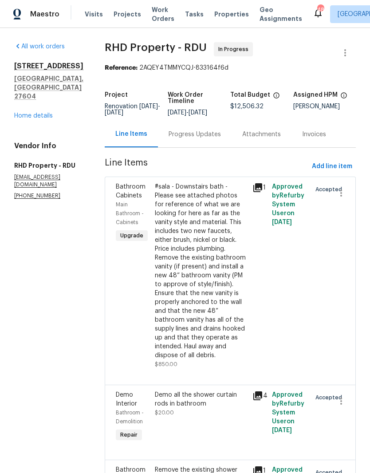
click at [221, 139] on div "Progress Updates" at bounding box center [195, 134] width 52 height 9
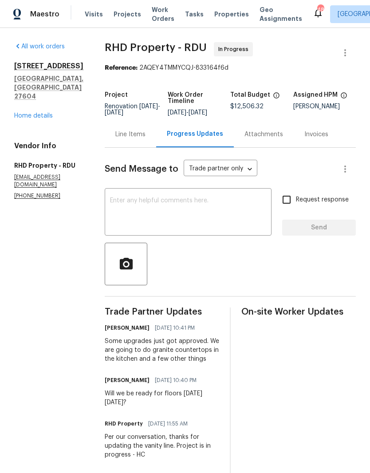
click at [178, 216] on textarea at bounding box center [188, 213] width 156 height 31
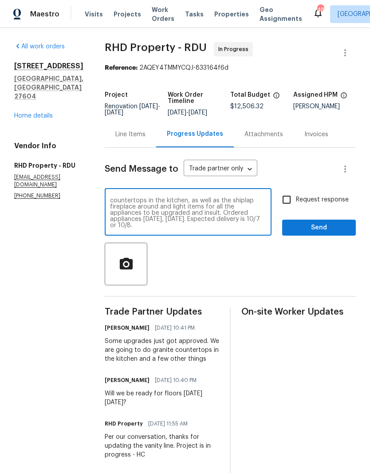
scroll to position [6, 0]
type textarea "I’ve added the upgrade line items for solid surface countertops in the kitchen,…"
click at [285, 199] on input "Request response" at bounding box center [286, 199] width 19 height 19
checkbox input "true"
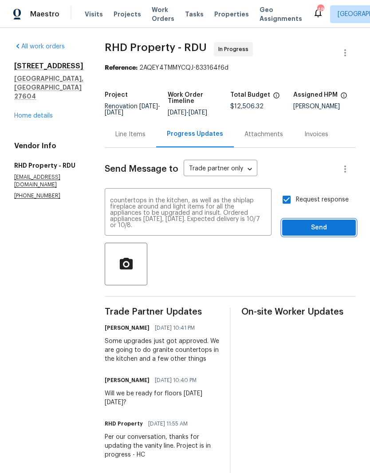
click at [309, 233] on span "Send" at bounding box center [318, 227] width 59 height 11
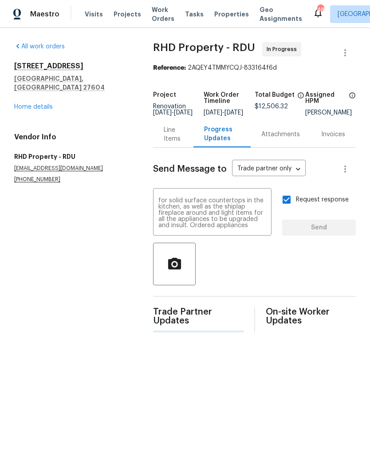
scroll to position [0, 0]
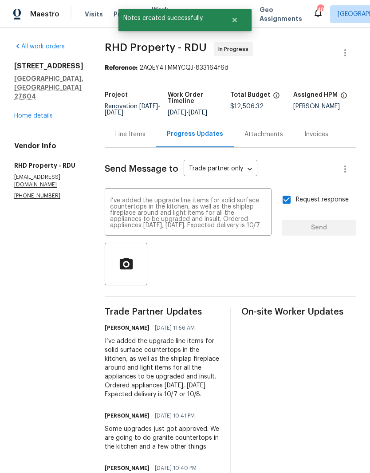
click at [132, 214] on textarea "I’ve added the upgrade line items for solid surface countertops in the kitchen,…" at bounding box center [188, 213] width 156 height 31
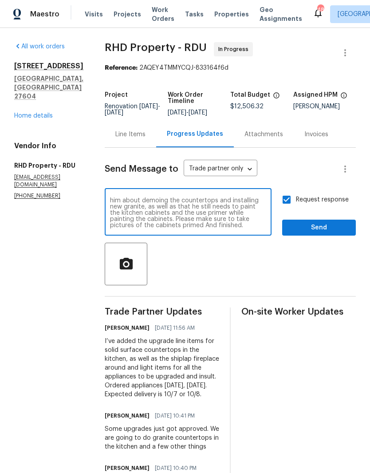
scroll to position [37, 0]
type textarea "On site today, majority of house is painted, but there’s still a lot of work to…"
click at [330, 233] on span "Send" at bounding box center [318, 227] width 59 height 11
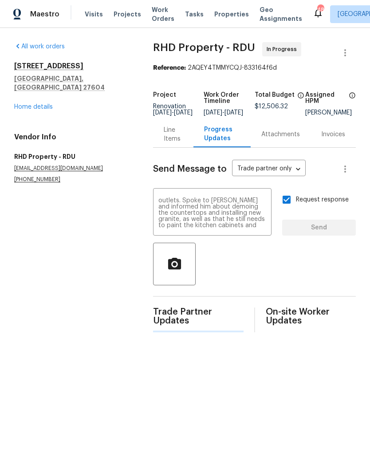
scroll to position [0, 0]
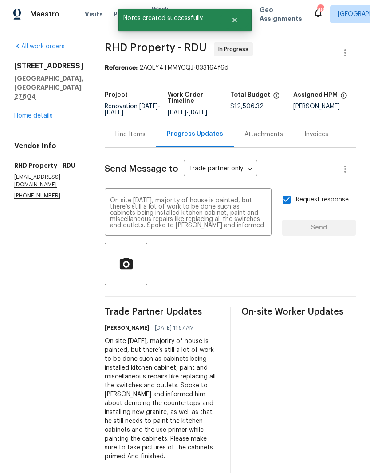
click at [37, 113] on link "Home details" at bounding box center [33, 116] width 39 height 6
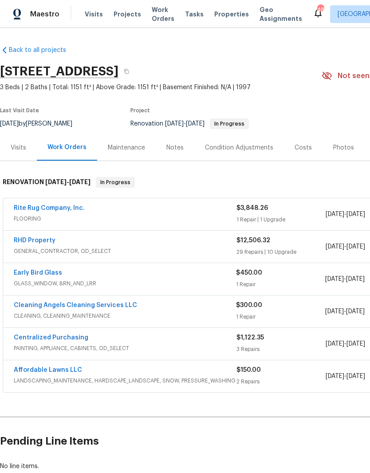
click at [63, 368] on link "Affordable Lawns LLC" at bounding box center [48, 370] width 68 height 6
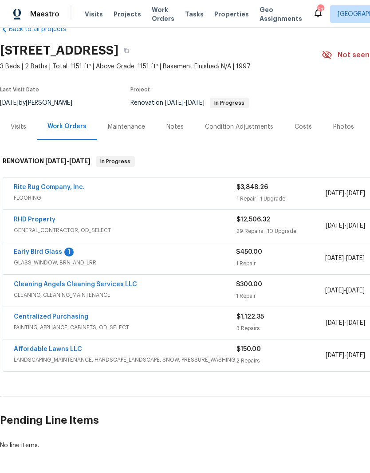
scroll to position [21, 0]
click at [39, 252] on link "Early Bird Glass" at bounding box center [38, 252] width 48 height 6
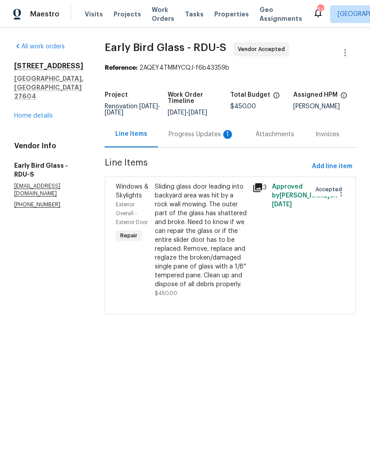
click at [200, 139] on div "Progress Updates 1" at bounding box center [202, 134] width 66 height 9
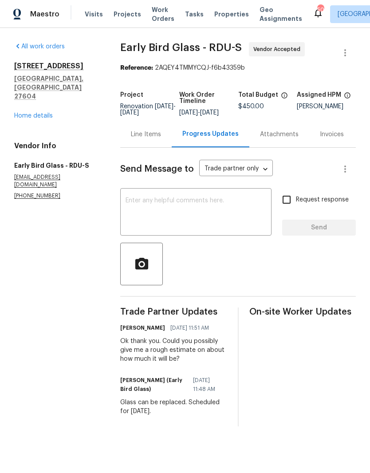
click at [31, 113] on link "Home details" at bounding box center [33, 116] width 39 height 6
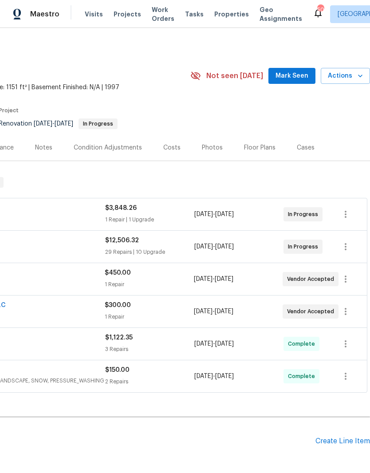
scroll to position [0, 131]
click at [339, 439] on div "Create Line Item" at bounding box center [343, 441] width 55 height 8
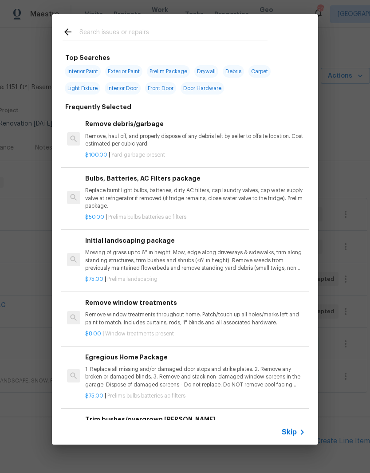
click at [110, 30] on input "text" at bounding box center [173, 33] width 188 height 13
type input "Landscap"
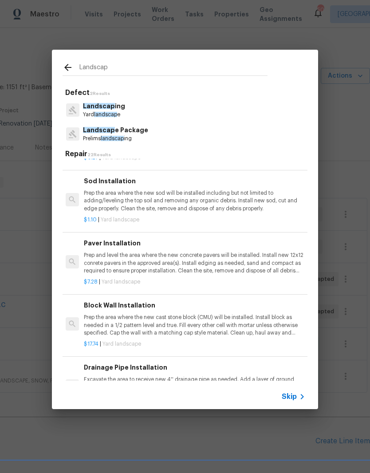
click at [109, 111] on p "Yard landscap e" at bounding box center [104, 115] width 42 height 8
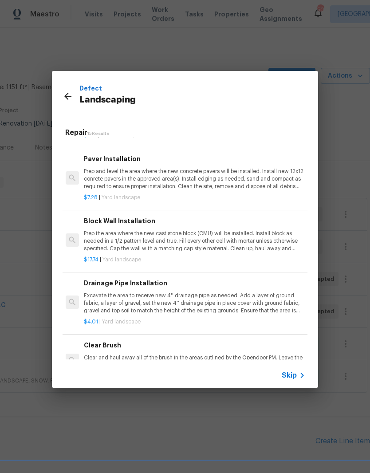
scroll to position [225, 1]
click at [109, 111] on div "Defect Landscaping" at bounding box center [173, 97] width 188 height 28
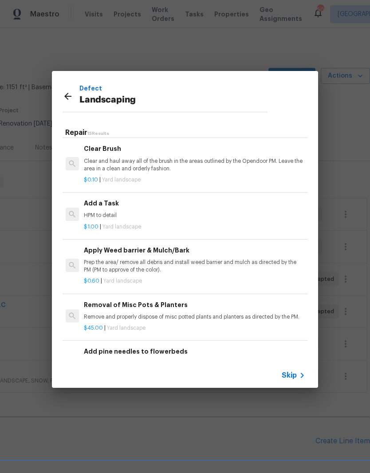
scroll to position [421, 1]
click at [101, 212] on p "HPM to detail" at bounding box center [194, 216] width 220 height 8
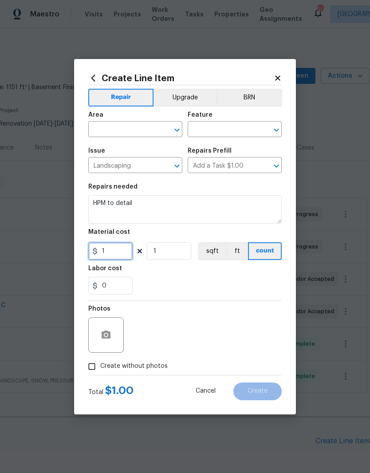
click at [111, 254] on input "1" at bounding box center [110, 251] width 44 height 18
type input "200"
click at [172, 271] on div "Labor cost" at bounding box center [185, 271] width 194 height 12
click at [105, 132] on input "text" at bounding box center [122, 130] width 69 height 14
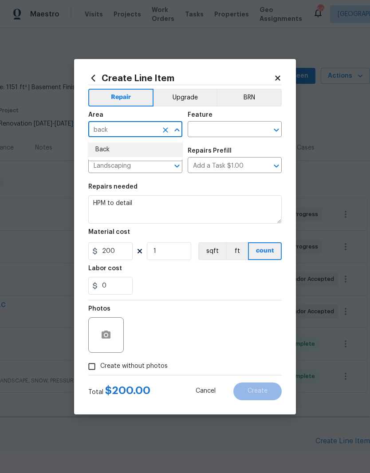
click at [107, 149] on li "Back" at bounding box center [135, 149] width 94 height 15
type input "Back"
click at [215, 128] on input "text" at bounding box center [222, 130] width 69 height 14
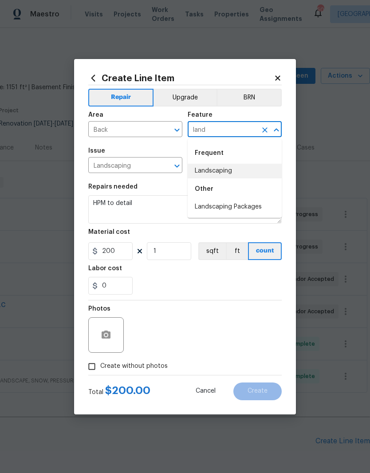
click at [234, 173] on li "Landscaping" at bounding box center [235, 171] width 94 height 15
type input "Landscaping"
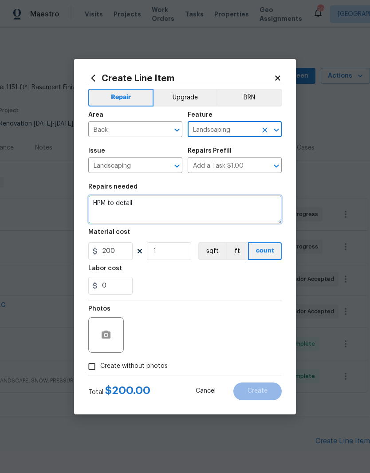
click at [137, 205] on textarea "HPM to detail" at bounding box center [185, 209] width 194 height 28
type textarea "H"
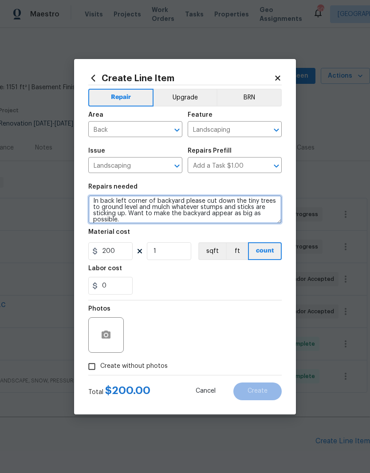
scroll to position [2, 0]
type textarea "In back left corner of backyard please cut down the tiny trees to ground level …"
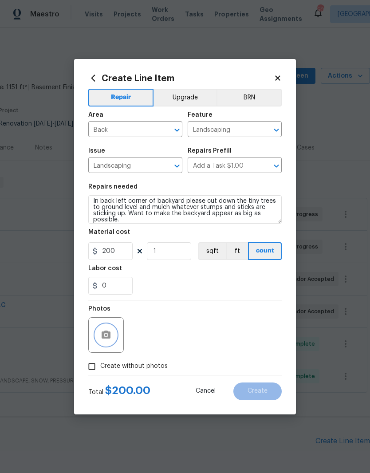
click at [108, 341] on button "button" at bounding box center [105, 334] width 21 height 21
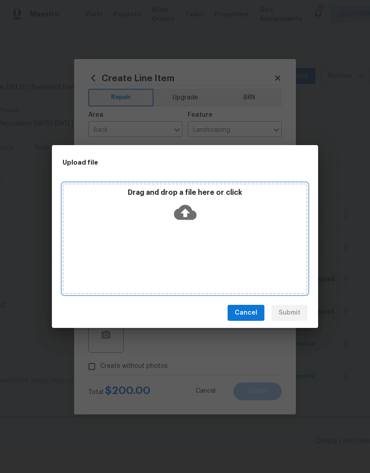
click at [228, 230] on div "Drag and drop a file here or click" at bounding box center [185, 238] width 245 height 111
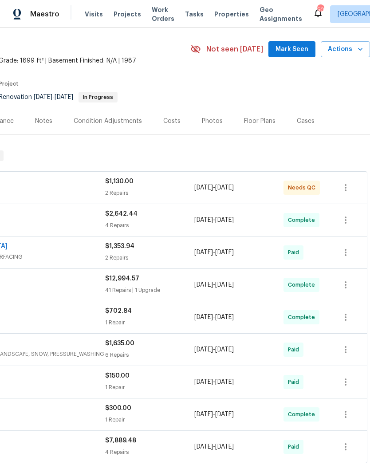
scroll to position [28, 131]
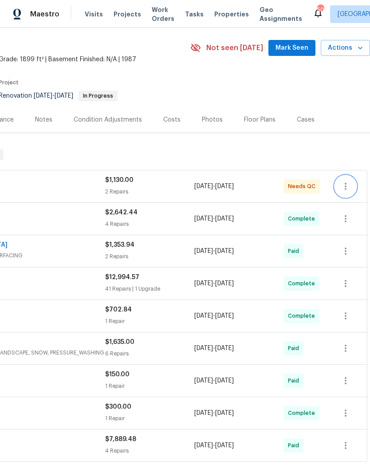
click at [350, 186] on icon "button" at bounding box center [345, 186] width 11 height 11
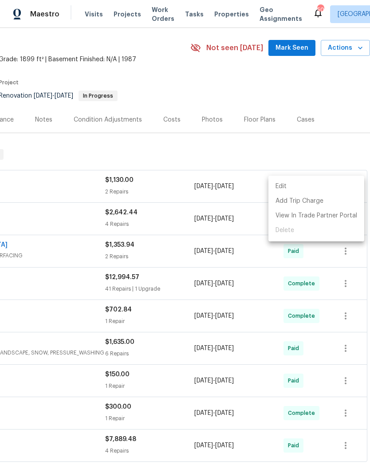
click at [230, 254] on div at bounding box center [185, 236] width 370 height 473
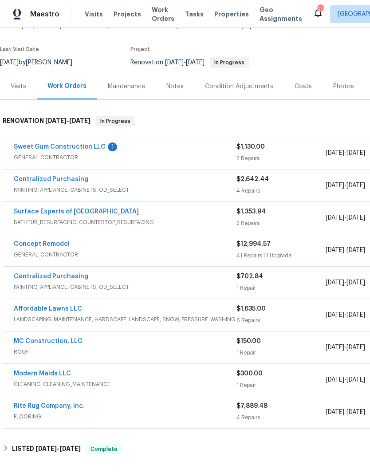
scroll to position [61, 0]
click at [92, 150] on link "Sweet Gum Construction LLC" at bounding box center [60, 147] width 92 height 6
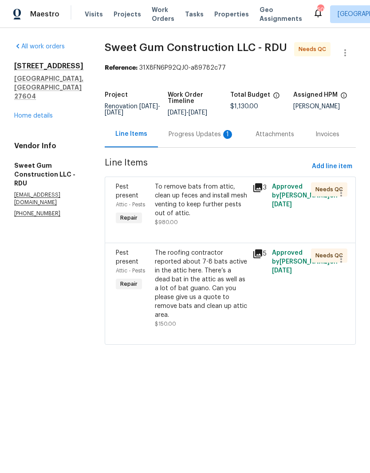
click at [195, 139] on div "Progress Updates 1" at bounding box center [202, 134] width 66 height 9
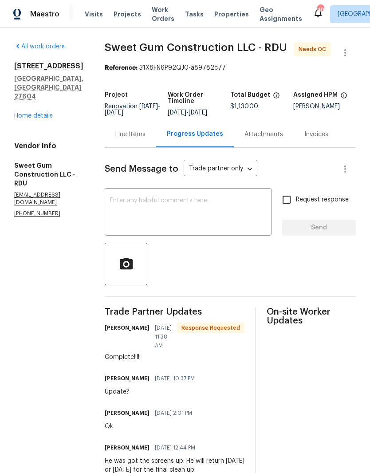
click at [146, 139] on div "Line Items" at bounding box center [130, 134] width 30 height 9
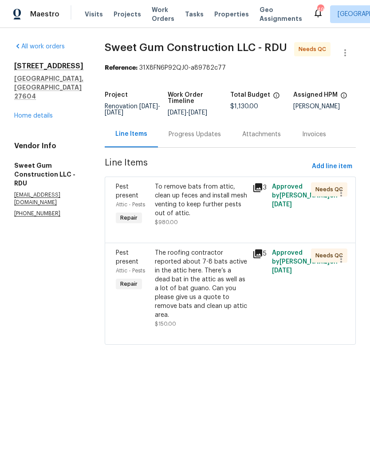
click at [236, 218] on div "To remove bats from attic, clean up feces and install mesh venting to keep furt…" at bounding box center [201, 200] width 92 height 36
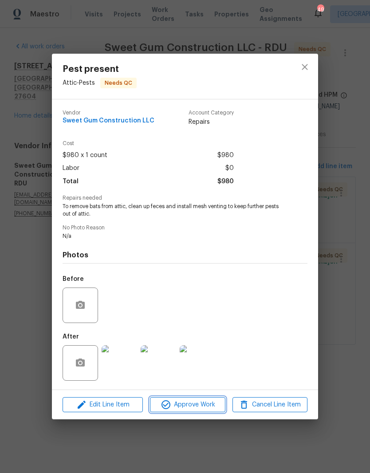
click at [185, 402] on span "Approve Work" at bounding box center [188, 404] width 70 height 11
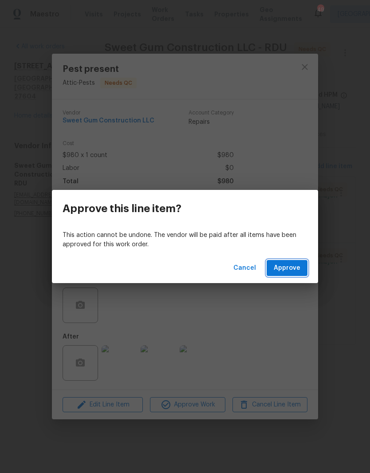
click at [289, 272] on span "Approve" at bounding box center [287, 268] width 27 height 11
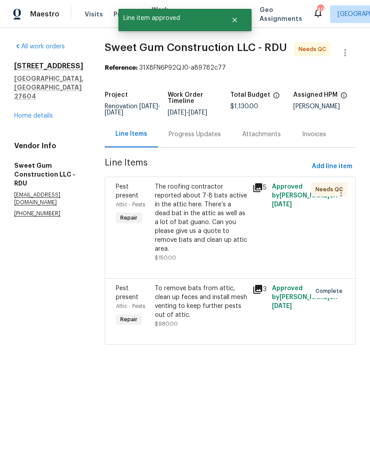
click at [222, 232] on div "The roofing contractor reported about 7-8 bats active in the attic here. There’…" at bounding box center [201, 217] width 92 height 71
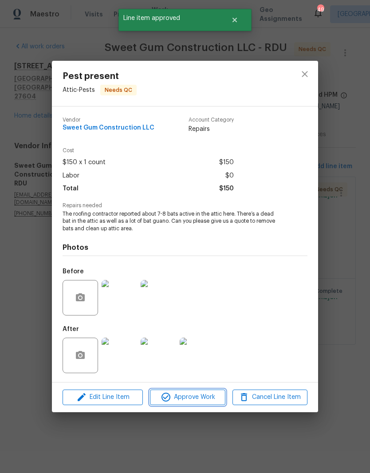
click at [190, 400] on span "Approve Work" at bounding box center [188, 397] width 70 height 11
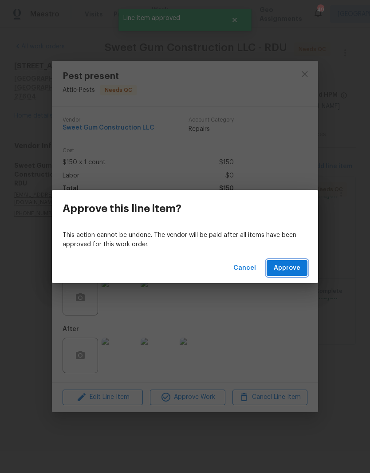
click at [288, 274] on button "Approve" at bounding box center [287, 268] width 41 height 16
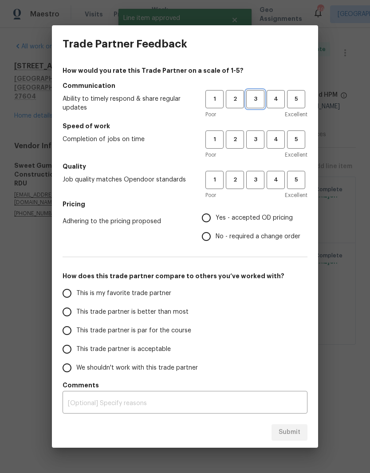
click at [259, 97] on span "3" at bounding box center [255, 99] width 16 height 10
click at [256, 135] on span "3" at bounding box center [255, 139] width 16 height 10
click at [256, 173] on button "3" at bounding box center [255, 180] width 18 height 18
click at [212, 240] on input "No - required a change order" at bounding box center [206, 236] width 19 height 19
radio input "true"
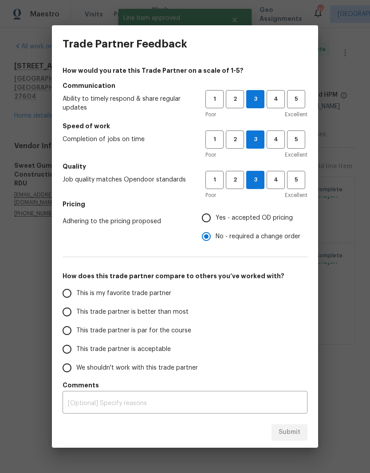
click at [134, 334] on span "This trade partner is par for the course" at bounding box center [133, 330] width 115 height 9
click at [76, 334] on input "This trade partner is par for the course" at bounding box center [67, 330] width 19 height 19
click at [297, 432] on span "Submit" at bounding box center [290, 432] width 22 height 11
radio input "true"
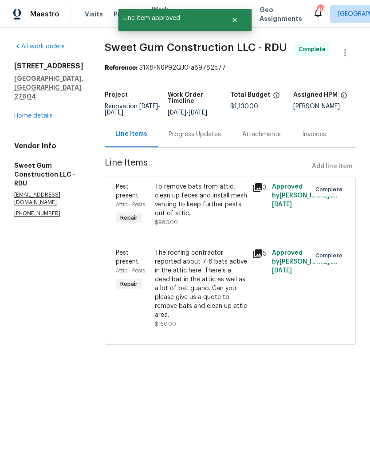
radio input "false"
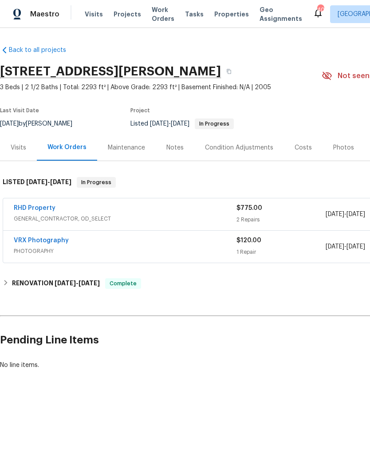
click at [179, 149] on div "Notes" at bounding box center [174, 147] width 17 height 9
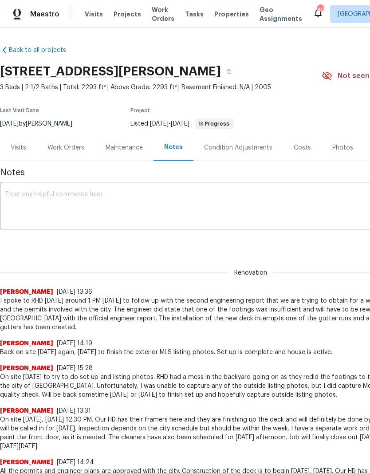
click at [18, 205] on textarea at bounding box center [250, 206] width 491 height 31
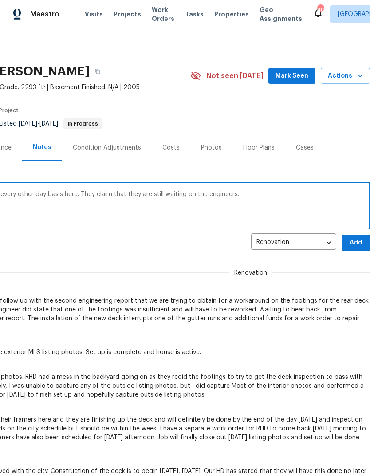
scroll to position [0, 131]
type textarea "Continuing to try to follow up with RHD on every other day basis here. They cla…"
click at [356, 243] on span "Add" at bounding box center [356, 242] width 14 height 11
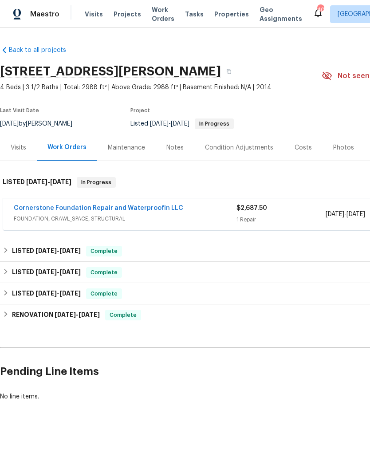
click at [148, 209] on link "Cornerstone Foundation Repair and Waterproofin LLC" at bounding box center [99, 208] width 170 height 6
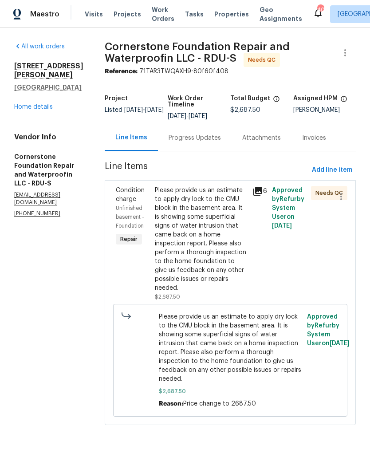
click at [185, 234] on div "Please provide us an estimate to apply dry lock to the CMU block in the basemen…" at bounding box center [201, 239] width 92 height 107
click at [185, 138] on div "Progress Updates 1" at bounding box center [202, 138] width 66 height 9
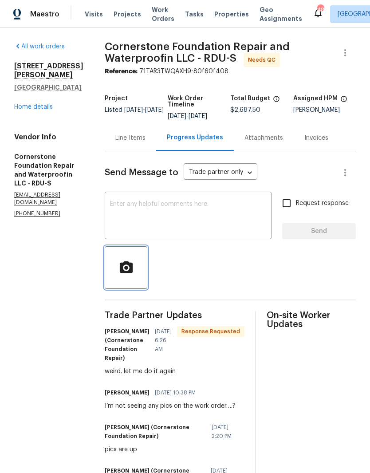
click at [119, 262] on icon "button" at bounding box center [127, 268] width 16 height 16
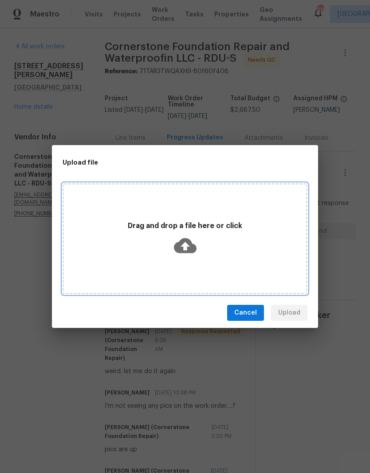
click at [213, 244] on div "Drag and drop a file here or click" at bounding box center [185, 239] width 242 height 42
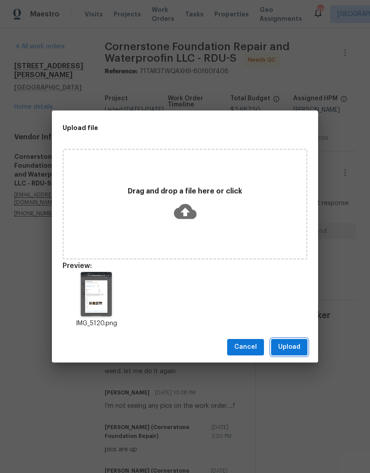
click at [296, 345] on span "Upload" at bounding box center [289, 347] width 22 height 11
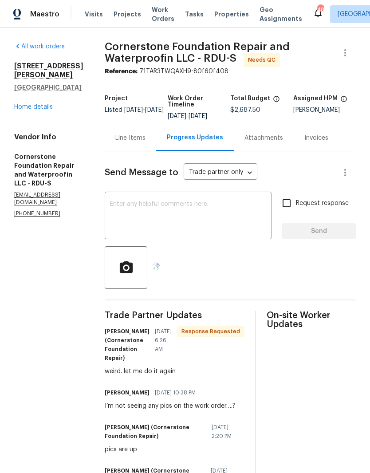
click at [220, 221] on textarea at bounding box center [188, 216] width 156 height 31
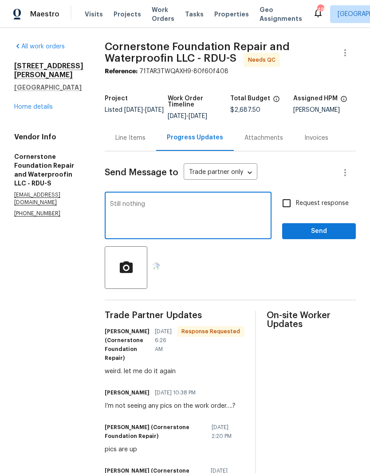
type textarea "Still nothing"
click at [293, 202] on input "Request response" at bounding box center [286, 203] width 19 height 19
checkbox input "true"
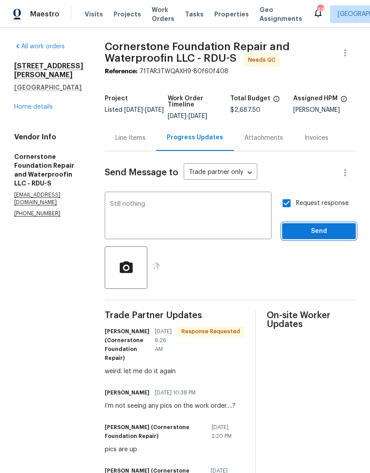
click at [318, 236] on span "Send" at bounding box center [318, 231] width 59 height 11
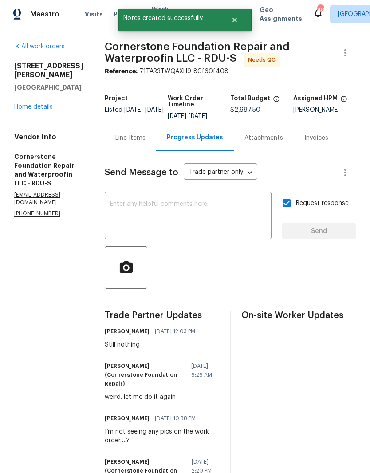
click at [110, 220] on textarea at bounding box center [188, 216] width 156 height 31
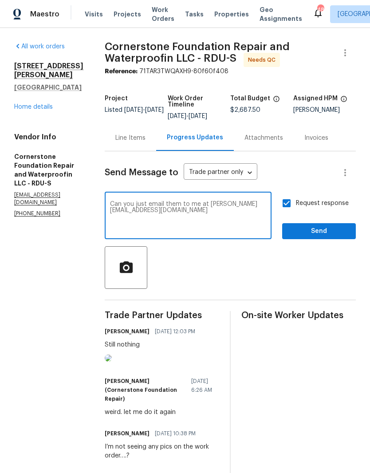
click at [150, 206] on textarea "Can you just email them to me at [PERSON_NAME][EMAIL_ADDRESS][DOMAIN_NAME]" at bounding box center [188, 216] width 156 height 31
click at [201, 218] on textarea "Can you just email them to me at [PERSON_NAME][EMAIL_ADDRESS][DOMAIN_NAME]" at bounding box center [188, 216] width 156 height 31
type textarea "Can you just email them to me at [PERSON_NAME][EMAIL_ADDRESS][DOMAIN_NAME]?"
click at [301, 233] on span "Send" at bounding box center [318, 231] width 59 height 11
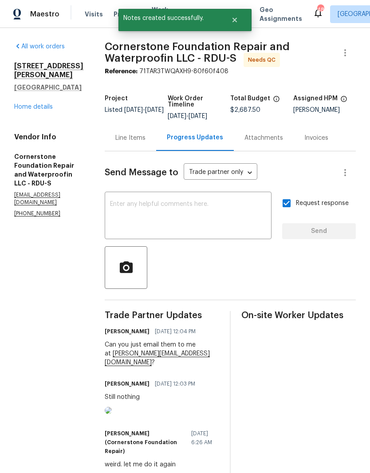
click at [203, 217] on textarea at bounding box center [188, 216] width 156 height 31
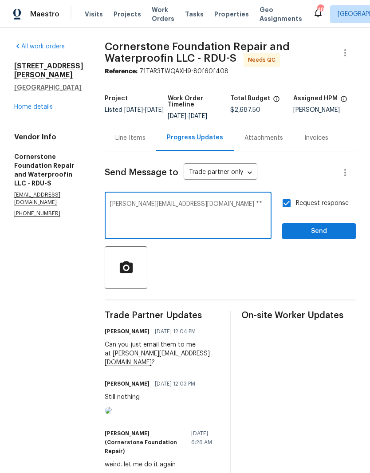
type textarea "[PERSON_NAME][EMAIL_ADDRESS][DOMAIN_NAME] **"
click at [308, 229] on span "Send" at bounding box center [318, 231] width 59 height 11
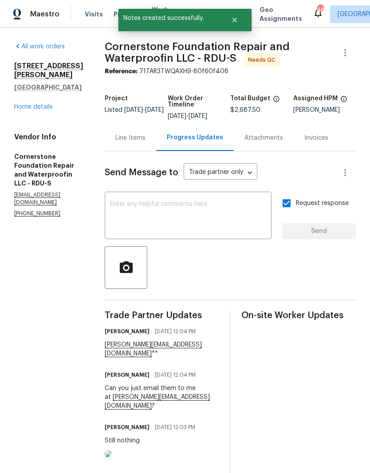
click at [28, 110] on link "Home details" at bounding box center [33, 107] width 39 height 6
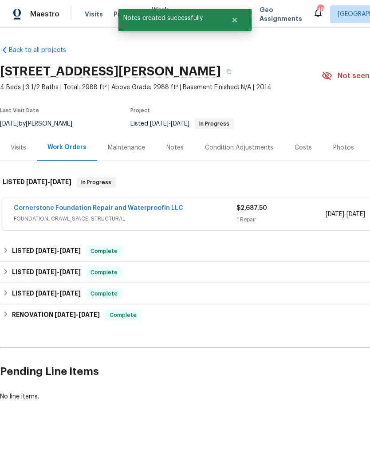
click at [182, 149] on div "Notes" at bounding box center [174, 147] width 17 height 9
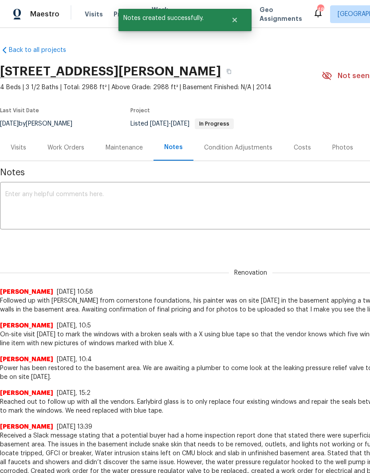
click at [131, 206] on textarea at bounding box center [250, 206] width 491 height 31
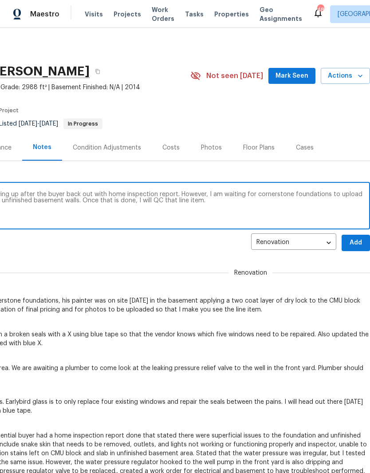
scroll to position [0, 131]
type textarea "All renovations have been done here following up after the buyer back out with …"
click at [357, 242] on span "Add" at bounding box center [356, 242] width 14 height 11
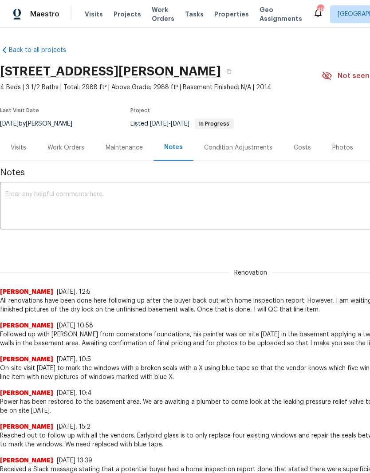
scroll to position [0, 0]
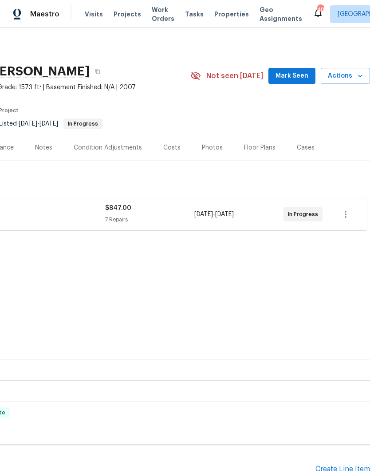
scroll to position [0, 131]
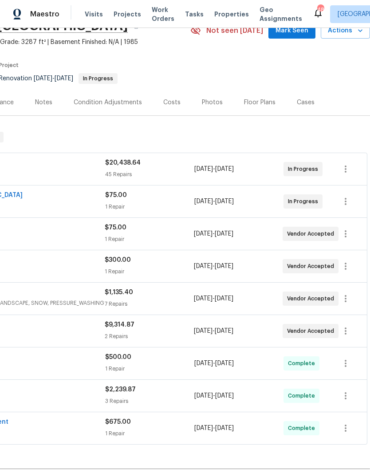
scroll to position [46, 131]
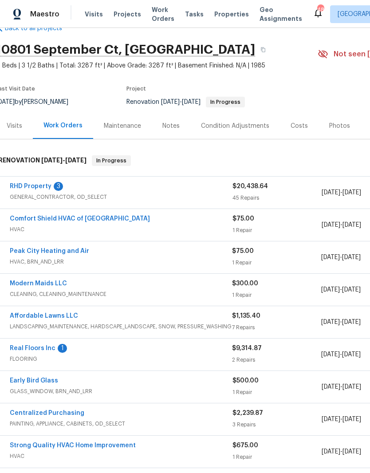
scroll to position [38, 7]
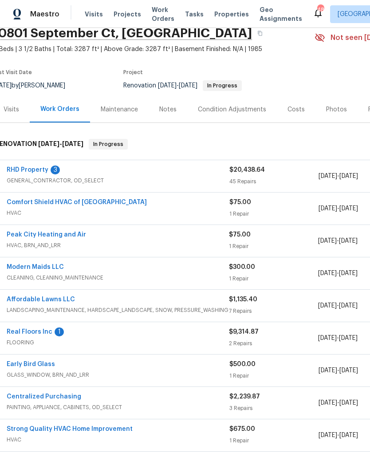
click at [38, 332] on link "Real Floors Inc" at bounding box center [30, 332] width 46 height 6
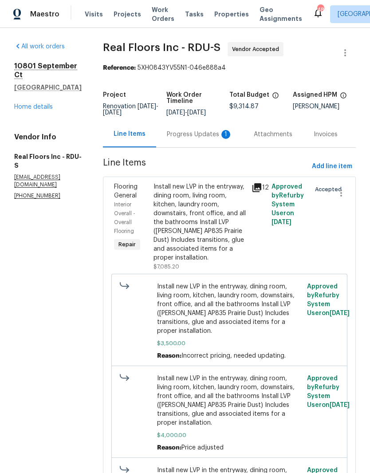
click at [213, 138] on div "Progress Updates 1" at bounding box center [200, 134] width 66 height 9
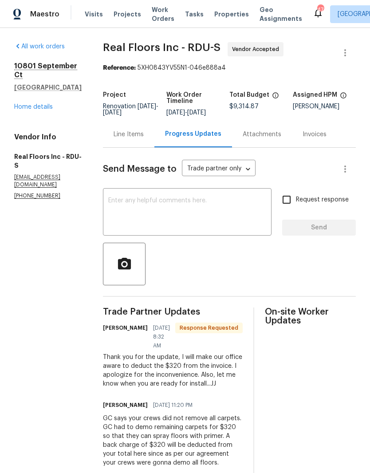
click at [135, 139] on div "Line Items" at bounding box center [129, 134] width 30 height 9
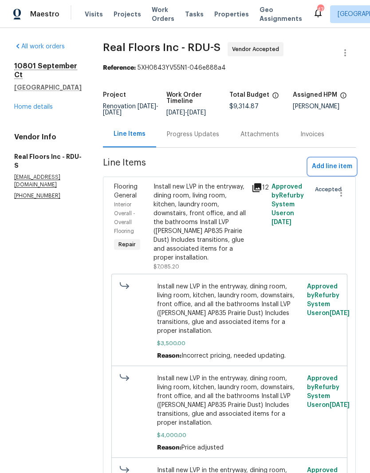
click at [338, 172] on span "Add line item" at bounding box center [332, 166] width 40 height 11
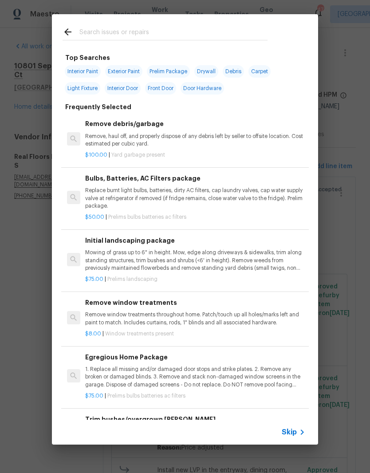
click at [179, 35] on input "text" at bounding box center [173, 33] width 188 height 13
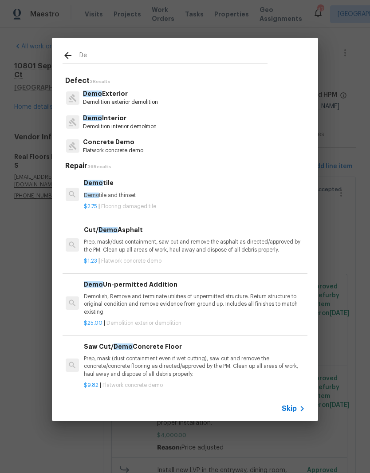
scroll to position [0, 1]
type input "D"
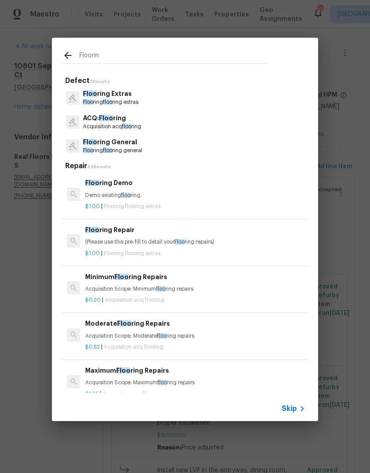
type input "Flooring"
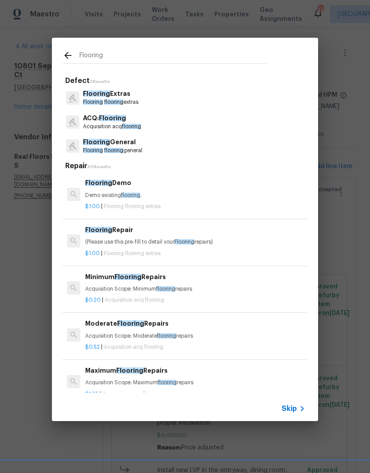
click at [101, 190] on div "Flooring Demo Demo existing flooring ." at bounding box center [195, 188] width 220 height 21
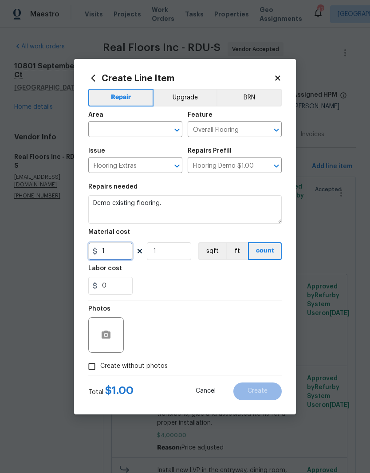
click at [114, 257] on input "1" at bounding box center [110, 251] width 44 height 18
click at [98, 249] on icon at bounding box center [94, 251] width 7 height 7
click at [100, 253] on input "320" at bounding box center [110, 251] width 44 height 18
type input "-320"
click at [147, 275] on div "Labor cost" at bounding box center [185, 271] width 194 height 12
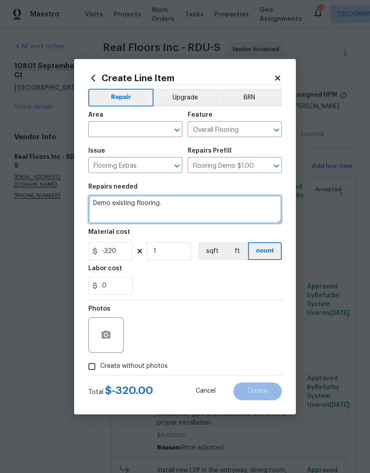
click at [157, 209] on textarea "Demo existing flooring." at bounding box center [185, 209] width 194 height 28
click at [88, 206] on textarea "Demo existing flooring." at bounding box center [185, 209] width 194 height 28
click at [161, 213] on textarea "Demo existing flooring." at bounding box center [185, 209] width 194 height 28
type textarea "D"
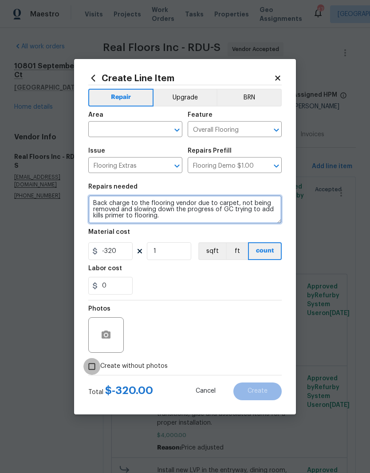
type textarea "Back charge to the flooring vendor due to carpet, not being removed and slowing…"
click at [85, 362] on input "Create without photos" at bounding box center [91, 366] width 17 height 17
checkbox input "true"
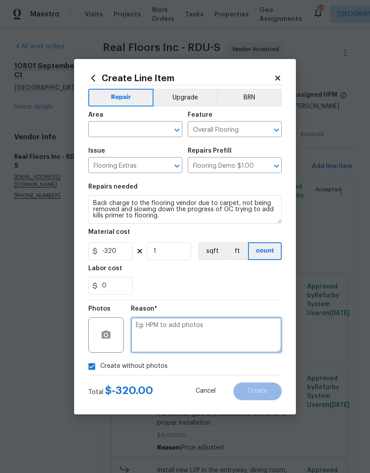
click at [256, 333] on textarea at bounding box center [206, 335] width 151 height 36
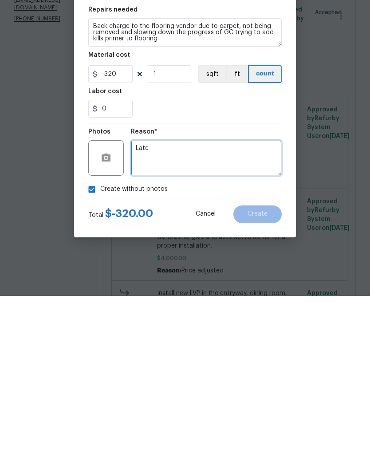
type textarea "Later"
click at [208, 383] on button "Cancel" at bounding box center [206, 392] width 48 height 18
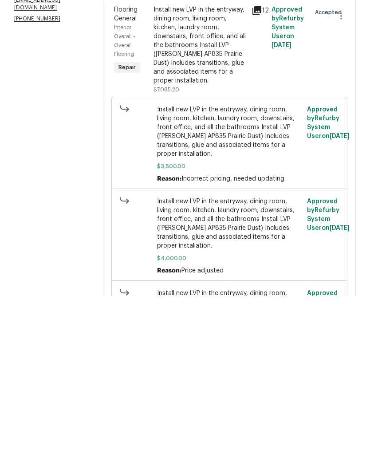
scroll to position [36, 0]
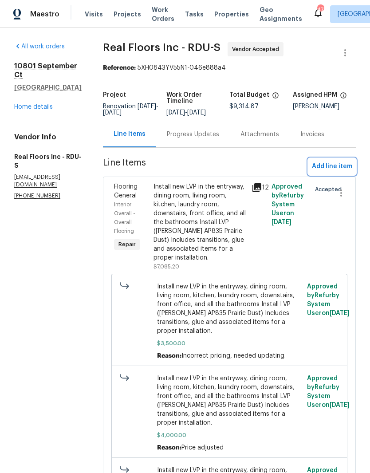
click at [329, 161] on span "Add line item" at bounding box center [332, 166] width 40 height 11
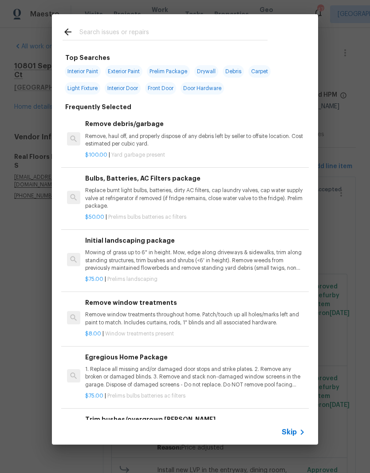
click at [188, 32] on input "text" at bounding box center [173, 33] width 188 height 13
type input "Flooring"
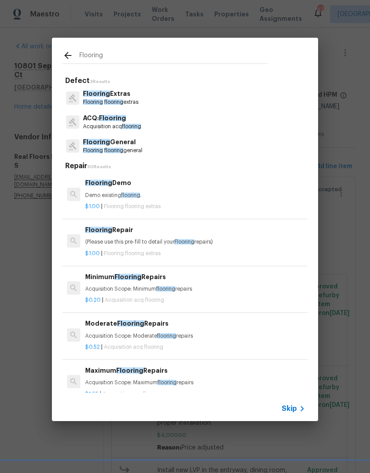
click at [103, 194] on p "Demo existing flooring ." at bounding box center [195, 196] width 220 height 8
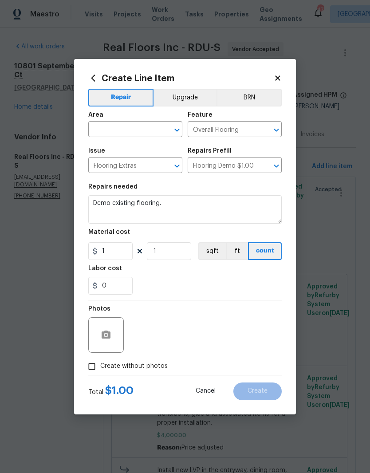
click at [102, 193] on div "Repairs needed" at bounding box center [185, 190] width 194 height 12
click at [106, 257] on input "1" at bounding box center [110, 251] width 44 height 18
type input "-320"
click at [166, 204] on textarea "Demo existing flooring." at bounding box center [185, 209] width 194 height 28
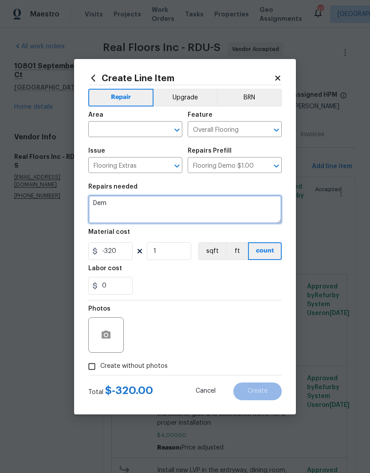
type textarea "De"
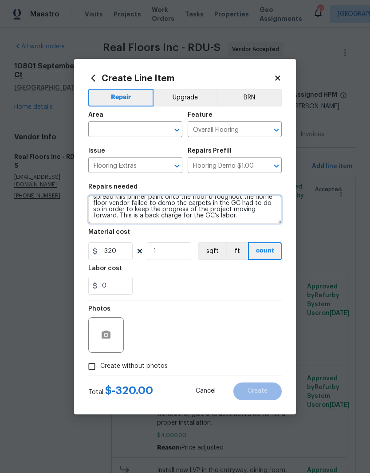
scroll to position [19, 0]
type textarea "Flooring vendor was supposed to demo all the floors during phase one of renovat…"
click at [131, 127] on input "text" at bounding box center [122, 130] width 69 height 14
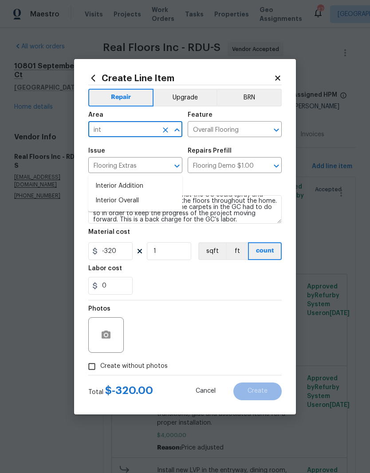
click at [134, 194] on li "Interior Overall" at bounding box center [135, 201] width 94 height 15
type input "Interior Overall"
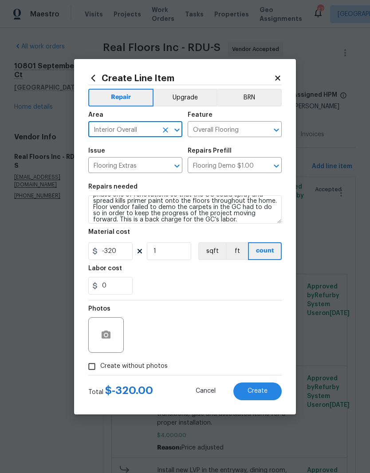
click at [186, 229] on section "Repairs needed Flooring vendor was supposed to demo all the floors during phase…" at bounding box center [185, 239] width 194 height 122
click at [96, 364] on input "Create without photos" at bounding box center [91, 366] width 17 height 17
checkbox input "true"
click at [266, 393] on span "Create" at bounding box center [258, 391] width 20 height 7
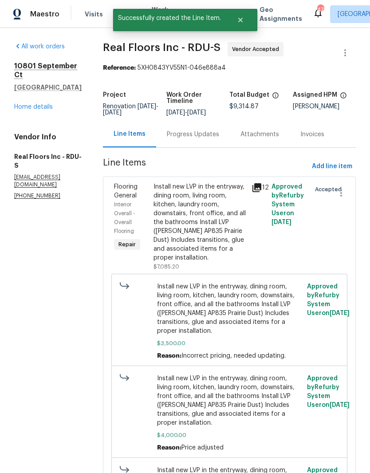
scroll to position [0, 0]
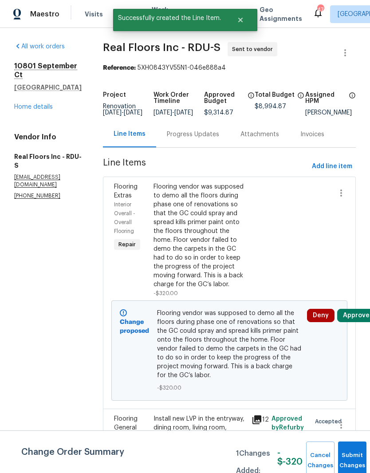
click at [355, 322] on button "Approve" at bounding box center [356, 315] width 38 height 13
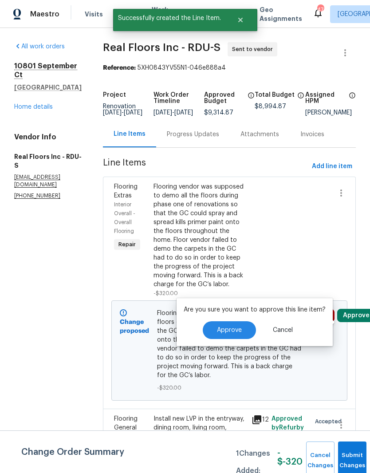
click at [228, 326] on button "Approve" at bounding box center [229, 330] width 53 height 18
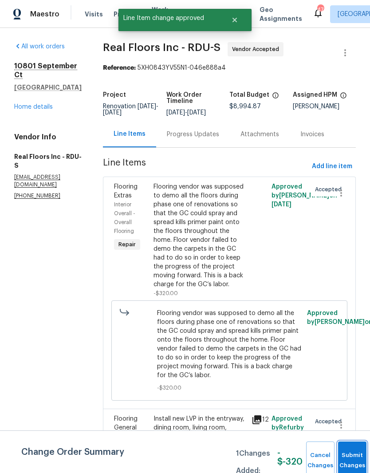
click at [345, 459] on button "Submit Changes" at bounding box center [352, 461] width 28 height 38
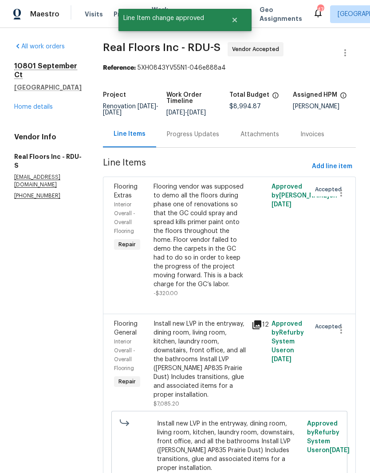
click at [46, 104] on link "Home details" at bounding box center [33, 107] width 39 height 6
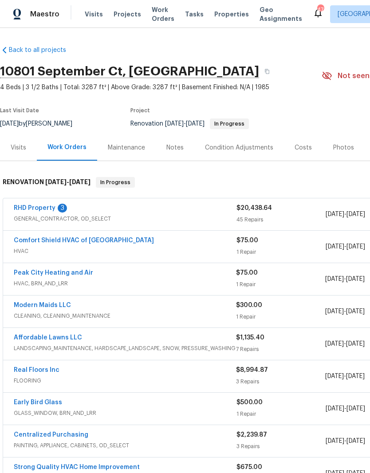
click at [47, 371] on link "Real Floors Inc" at bounding box center [37, 370] width 46 height 6
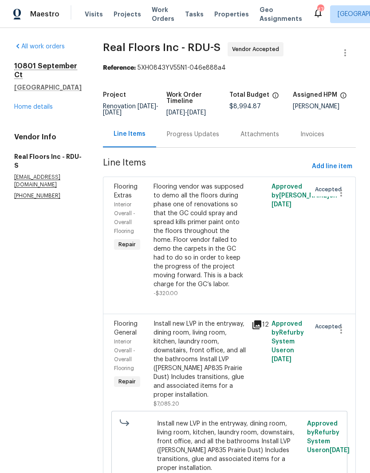
click at [203, 136] on div "Progress Updates" at bounding box center [193, 134] width 74 height 26
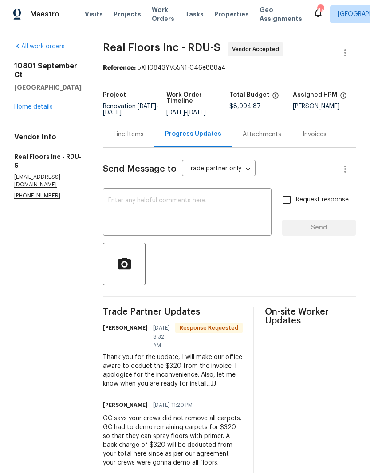
click at [40, 107] on div "All work orders 10801 September Ct Raleigh, NC 27614 Home details Vendor Info R…" at bounding box center [47, 121] width 67 height 158
click at [45, 104] on link "Home details" at bounding box center [33, 107] width 39 height 6
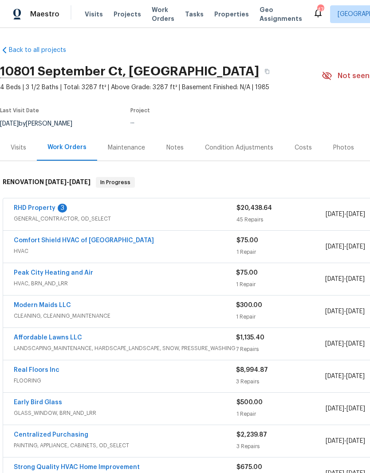
click at [54, 209] on link "RHD Property" at bounding box center [35, 208] width 42 height 6
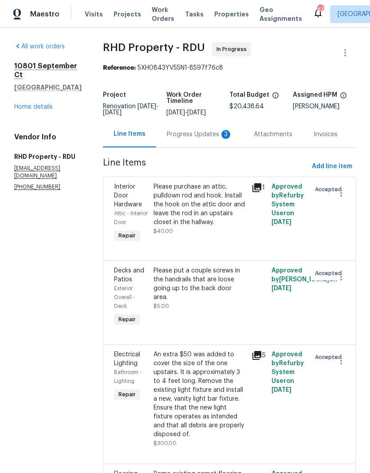
click at [210, 136] on div "Progress Updates 3" at bounding box center [200, 134] width 66 height 9
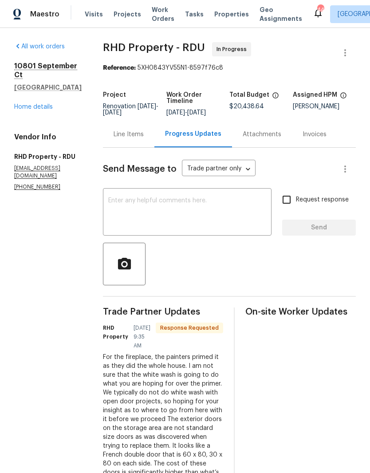
click at [202, 205] on textarea at bounding box center [187, 213] width 158 height 31
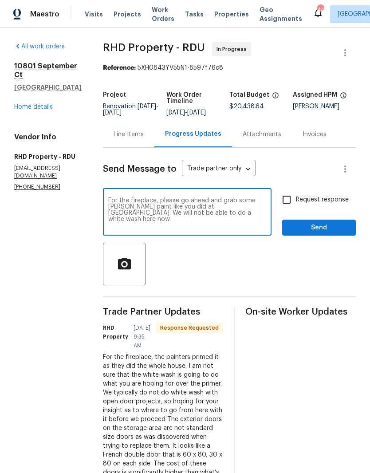
click at [237, 209] on textarea "For the fireplace, please go ahead and grab some gray mason paint like you did …" at bounding box center [187, 213] width 158 height 31
click at [216, 213] on textarea "For the fireplace, please go ahead and grab some gray mason paint like you did …" at bounding box center [187, 213] width 158 height 31
click at [264, 217] on textarea "For the fireplace, please go ahead and grab some gray mason paint like you did …" at bounding box center [187, 213] width 158 height 31
type textarea "For the fireplace, please go ahead and grab some gray mason paint like you did …"
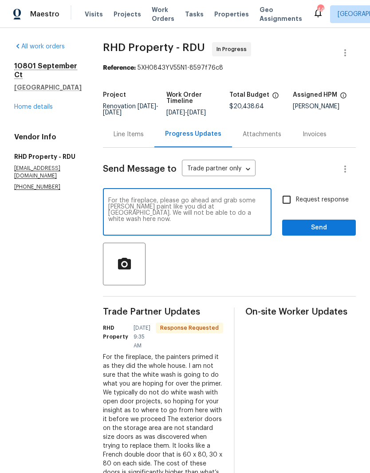
click at [293, 203] on input "Request response" at bounding box center [286, 199] width 19 height 19
checkbox input "true"
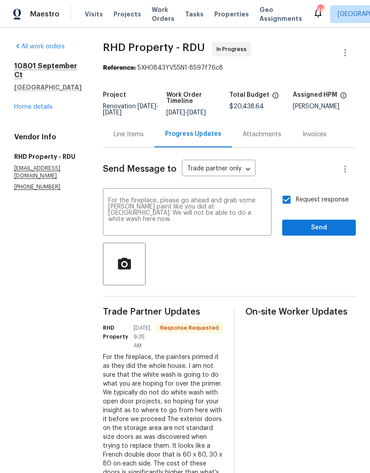
click at [248, 229] on textarea "For the fireplace, please go ahead and grab some gray mason paint like you did …" at bounding box center [187, 213] width 158 height 31
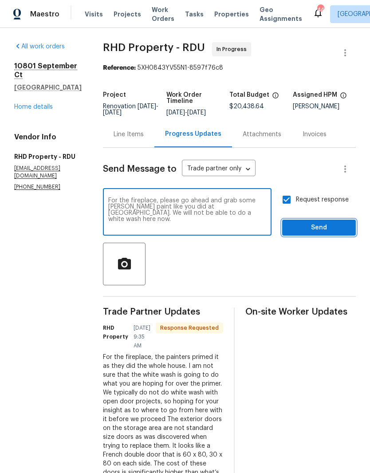
click at [326, 232] on span "Send" at bounding box center [318, 227] width 59 height 11
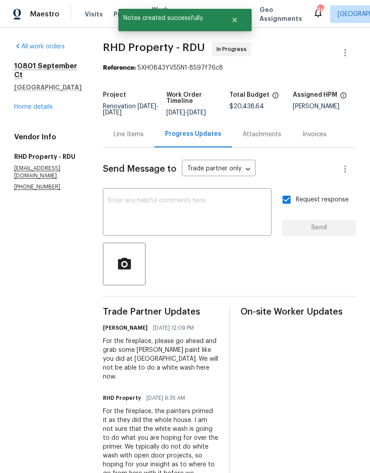
click at [217, 229] on textarea at bounding box center [187, 213] width 158 height 31
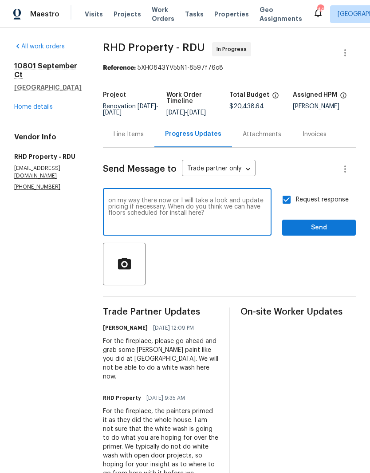
type textarea "on my way there now or I will take a look and update pricing if necessary. When…"
click at [320, 233] on span "Send" at bounding box center [318, 227] width 59 height 11
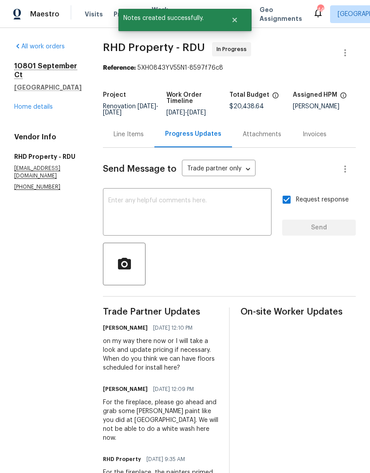
click at [38, 104] on link "Home details" at bounding box center [33, 107] width 39 height 6
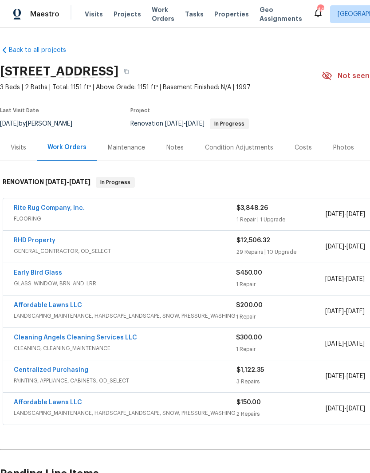
click at [128, 10] on span "Projects" at bounding box center [128, 14] width 28 height 9
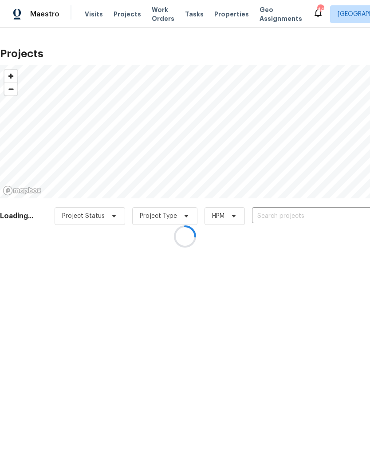
click at [285, 221] on div at bounding box center [185, 236] width 370 height 473
click at [289, 212] on div at bounding box center [185, 236] width 370 height 473
click at [290, 217] on div at bounding box center [185, 236] width 370 height 473
click at [307, 154] on div at bounding box center [185, 236] width 370 height 473
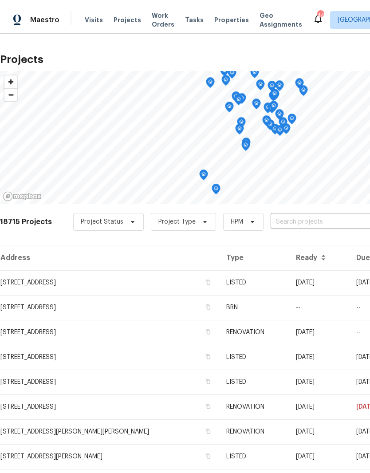
scroll to position [36, 0]
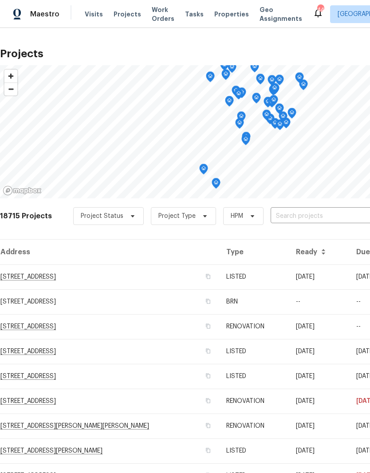
click at [289, 210] on input "text" at bounding box center [322, 217] width 102 height 14
type input "4425"
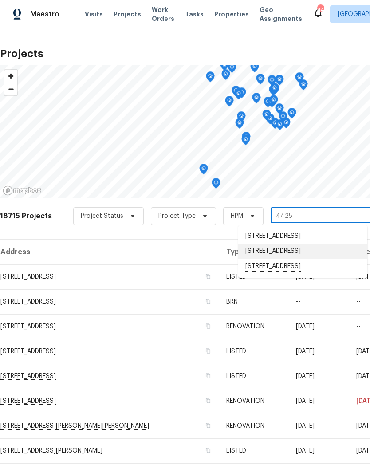
click at [288, 244] on li "[STREET_ADDRESS]" at bounding box center [302, 251] width 129 height 15
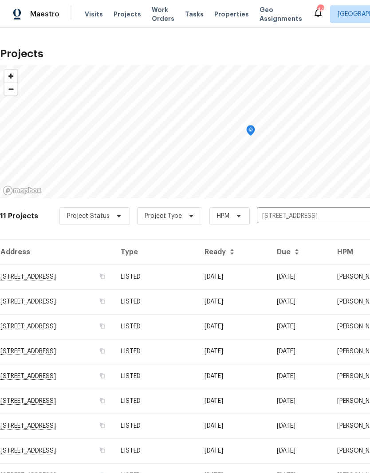
click at [100, 277] on td "[STREET_ADDRESS]" at bounding box center [57, 277] width 114 height 25
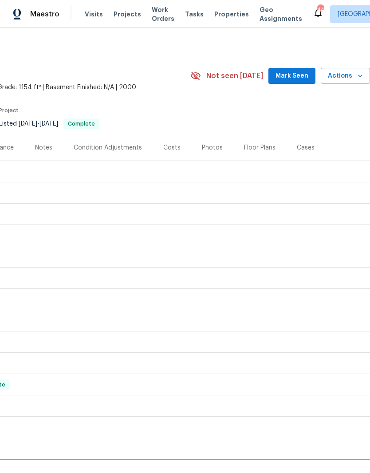
scroll to position [0, 131]
click at [340, 79] on span "Actions" at bounding box center [345, 76] width 35 height 11
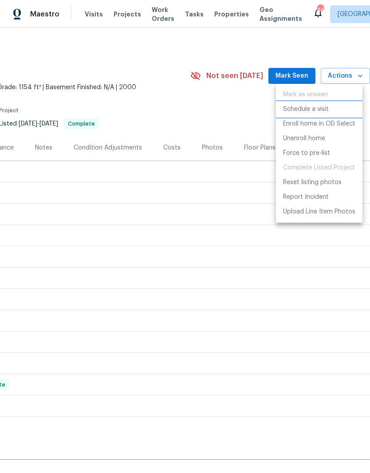
click at [320, 106] on p "Schedule a visit" at bounding box center [306, 109] width 46 height 9
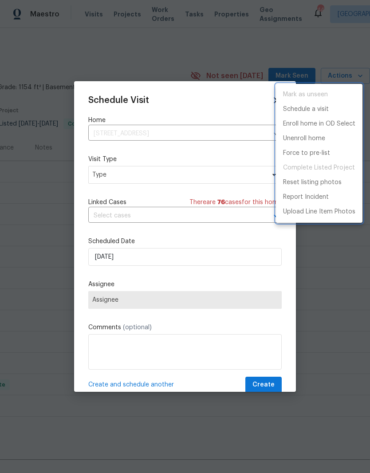
click at [202, 178] on div at bounding box center [185, 236] width 370 height 473
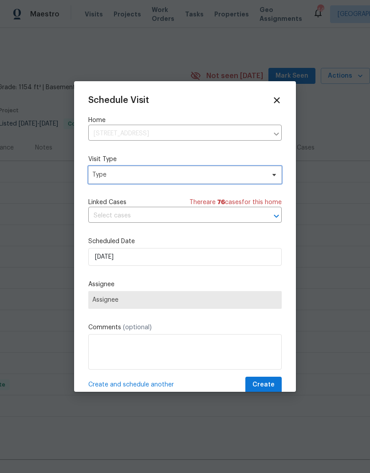
click at [201, 184] on span "Type" at bounding box center [185, 175] width 194 height 18
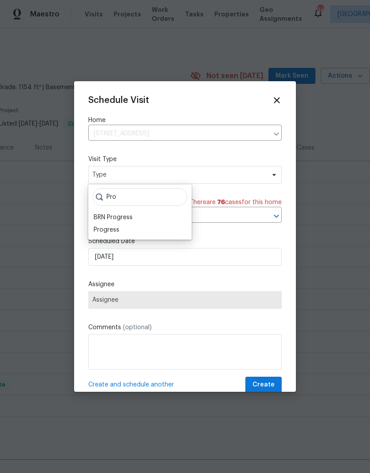
type input "Pro"
click at [111, 234] on div "Progress" at bounding box center [107, 229] width 26 height 9
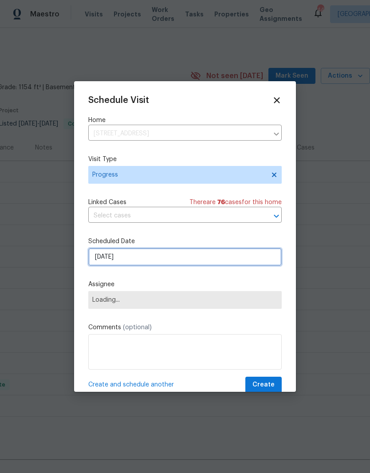
click at [207, 259] on input "[DATE]" at bounding box center [185, 257] width 194 height 18
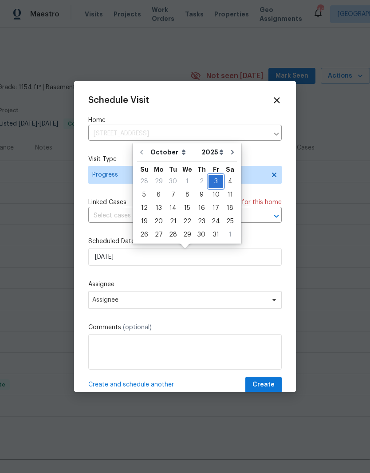
click at [217, 180] on div "3" at bounding box center [216, 181] width 15 height 12
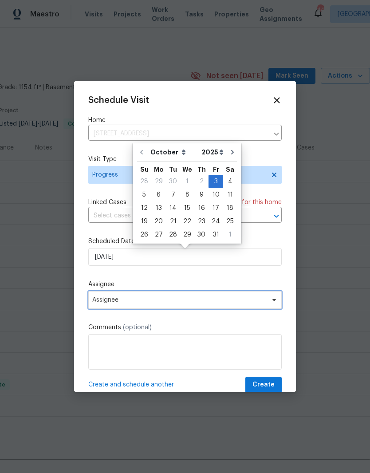
click at [163, 300] on span "Assignee" at bounding box center [179, 300] width 174 height 7
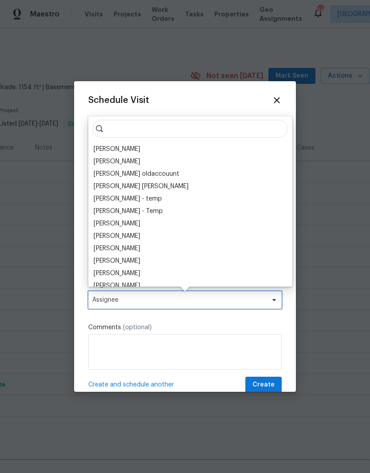
click at [162, 306] on span "Assignee" at bounding box center [185, 300] width 194 height 18
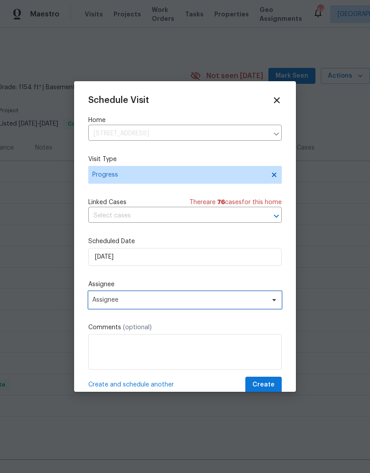
click at [129, 300] on span "Assignee" at bounding box center [179, 300] width 174 height 7
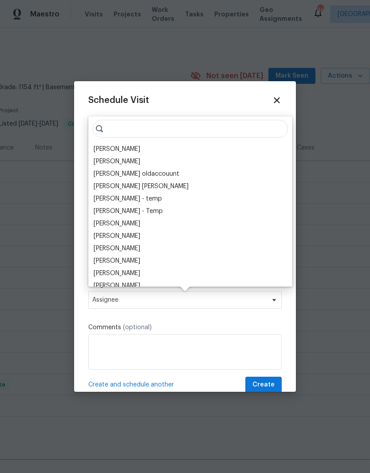
click at [123, 146] on div "[PERSON_NAME]" at bounding box center [117, 149] width 47 height 9
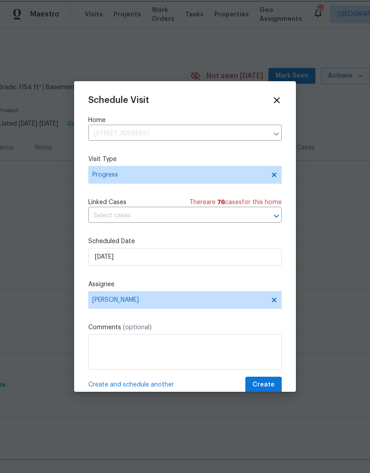
scroll to position [0, 0]
click at [273, 383] on span "Create" at bounding box center [264, 385] width 22 height 11
